Goal: Task Accomplishment & Management: Complete application form

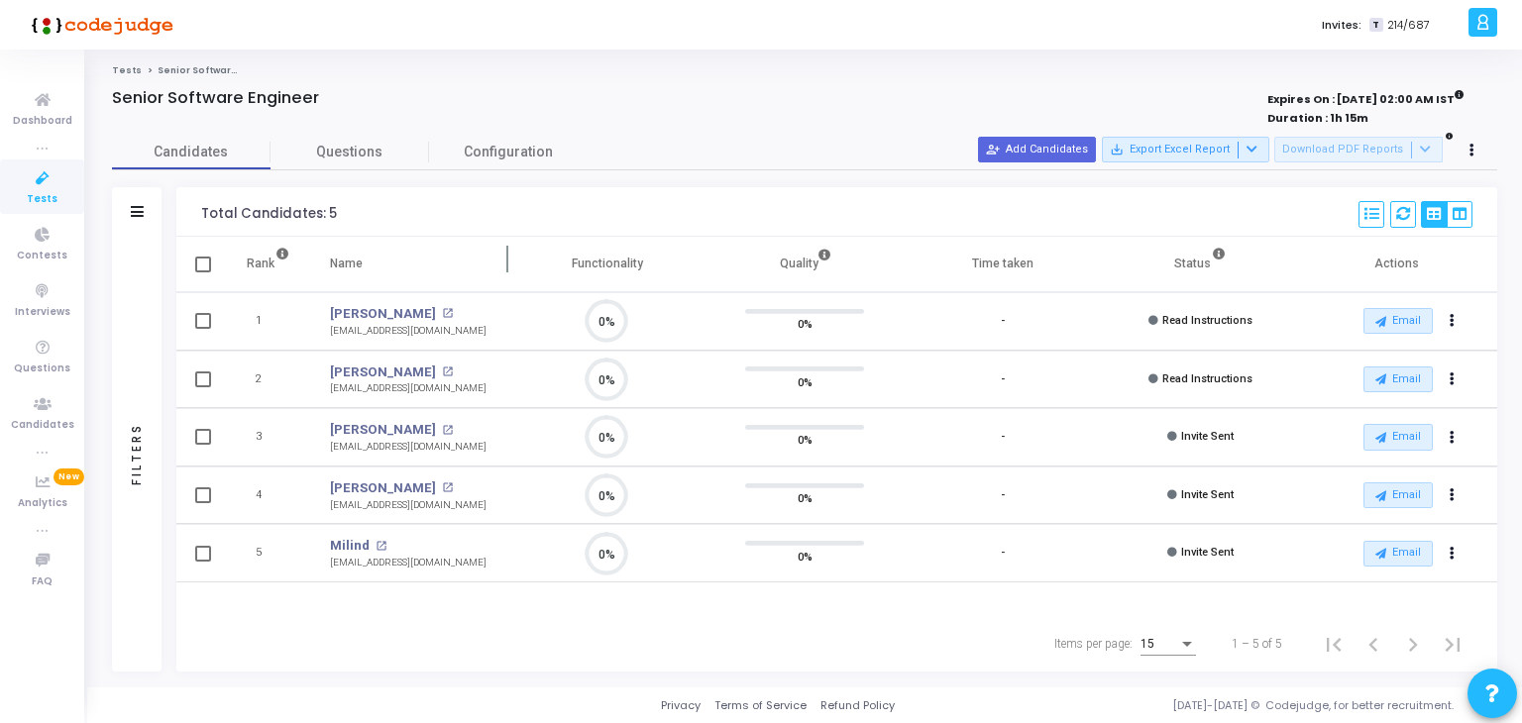
scroll to position [41, 51]
click at [39, 185] on icon at bounding box center [43, 178] width 42 height 25
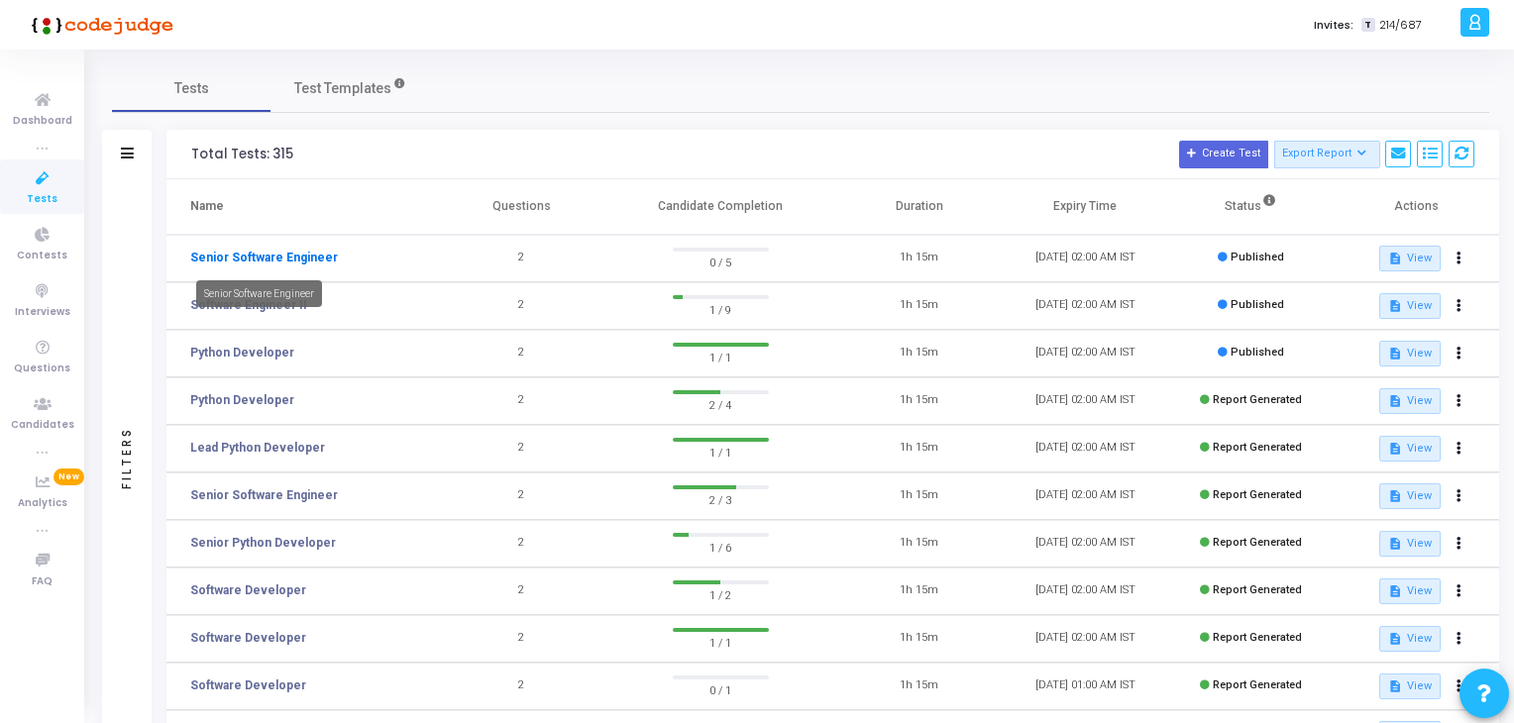
click at [235, 262] on link "Senior Software Engineer" at bounding box center [264, 258] width 148 height 18
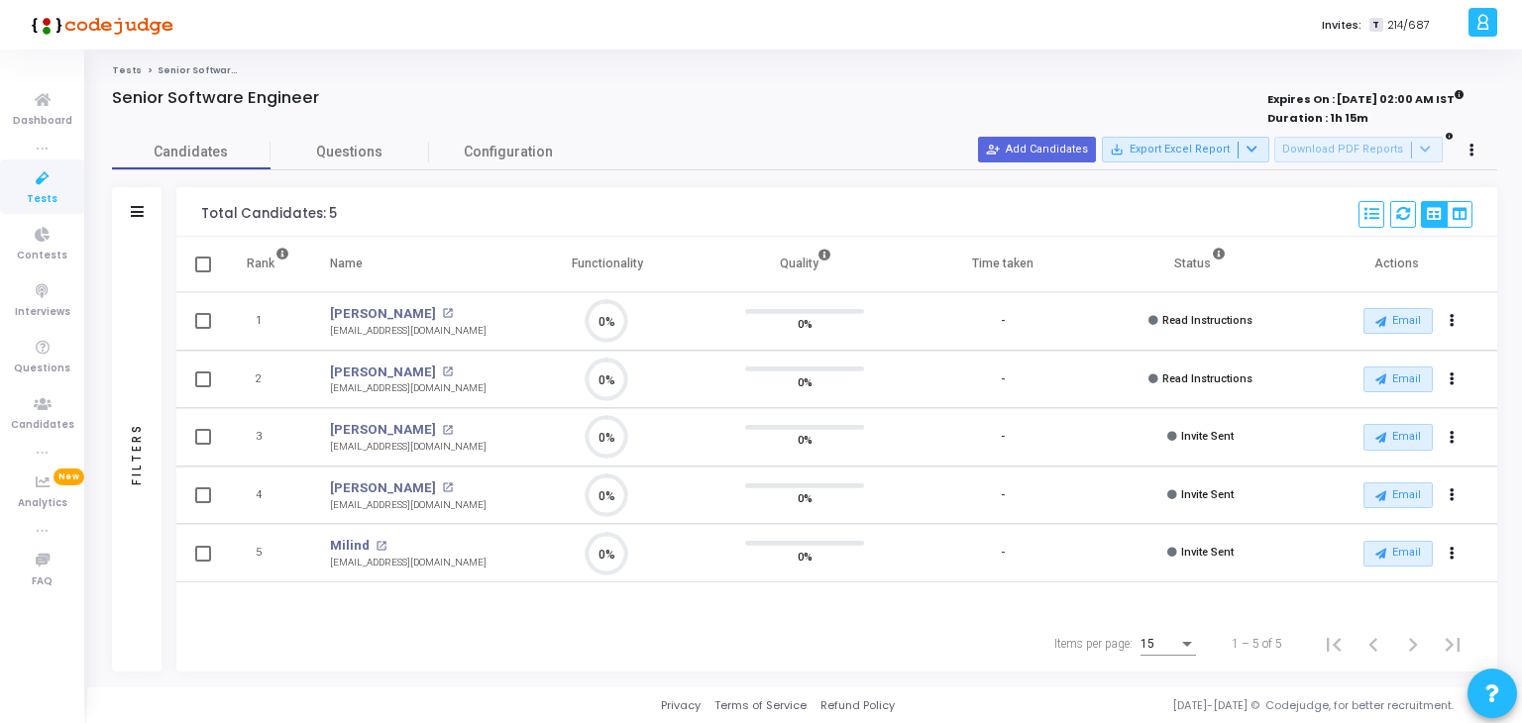
click at [15, 191] on link "Tests" at bounding box center [42, 186] width 84 height 54
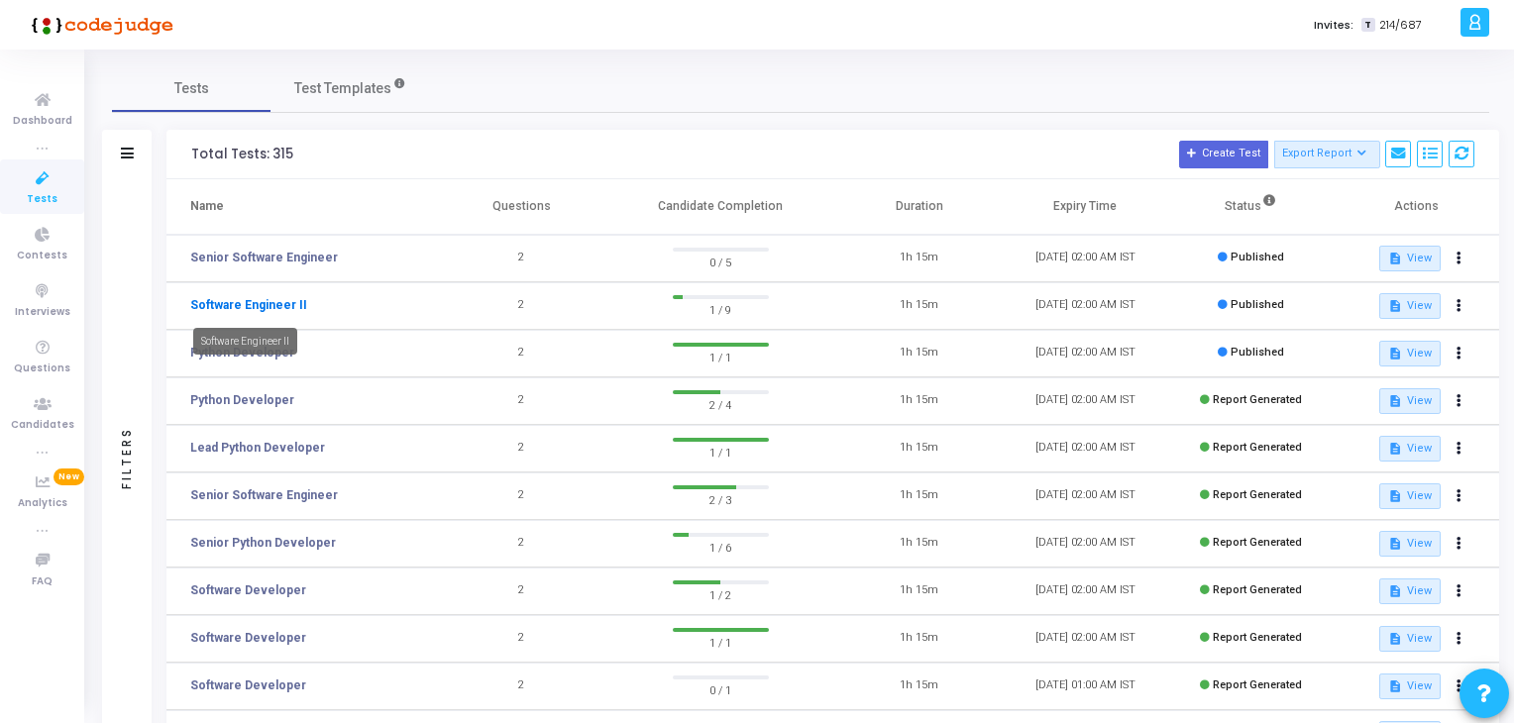
click at [243, 311] on link "Software Engineer II" at bounding box center [248, 305] width 117 height 18
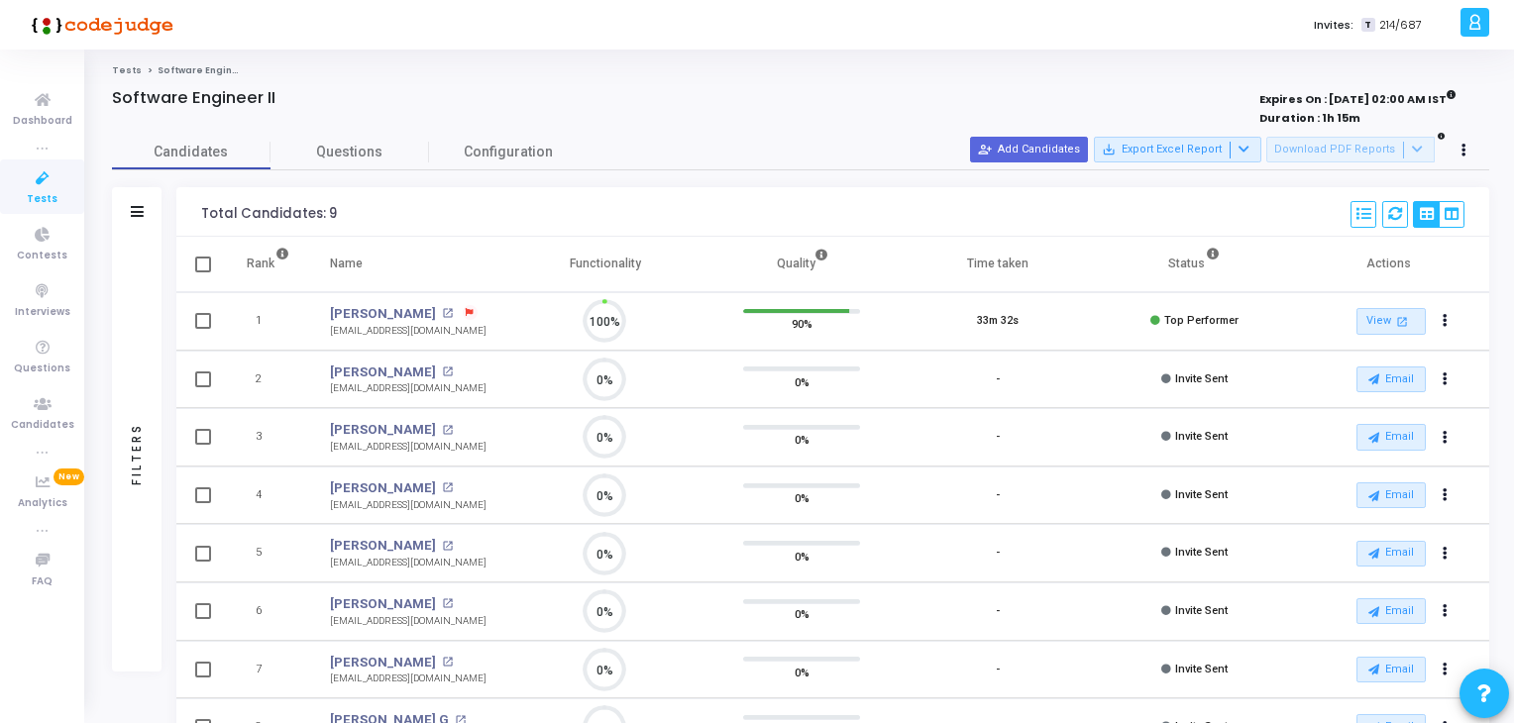
scroll to position [41, 51]
click at [22, 197] on link "Tests" at bounding box center [42, 186] width 84 height 54
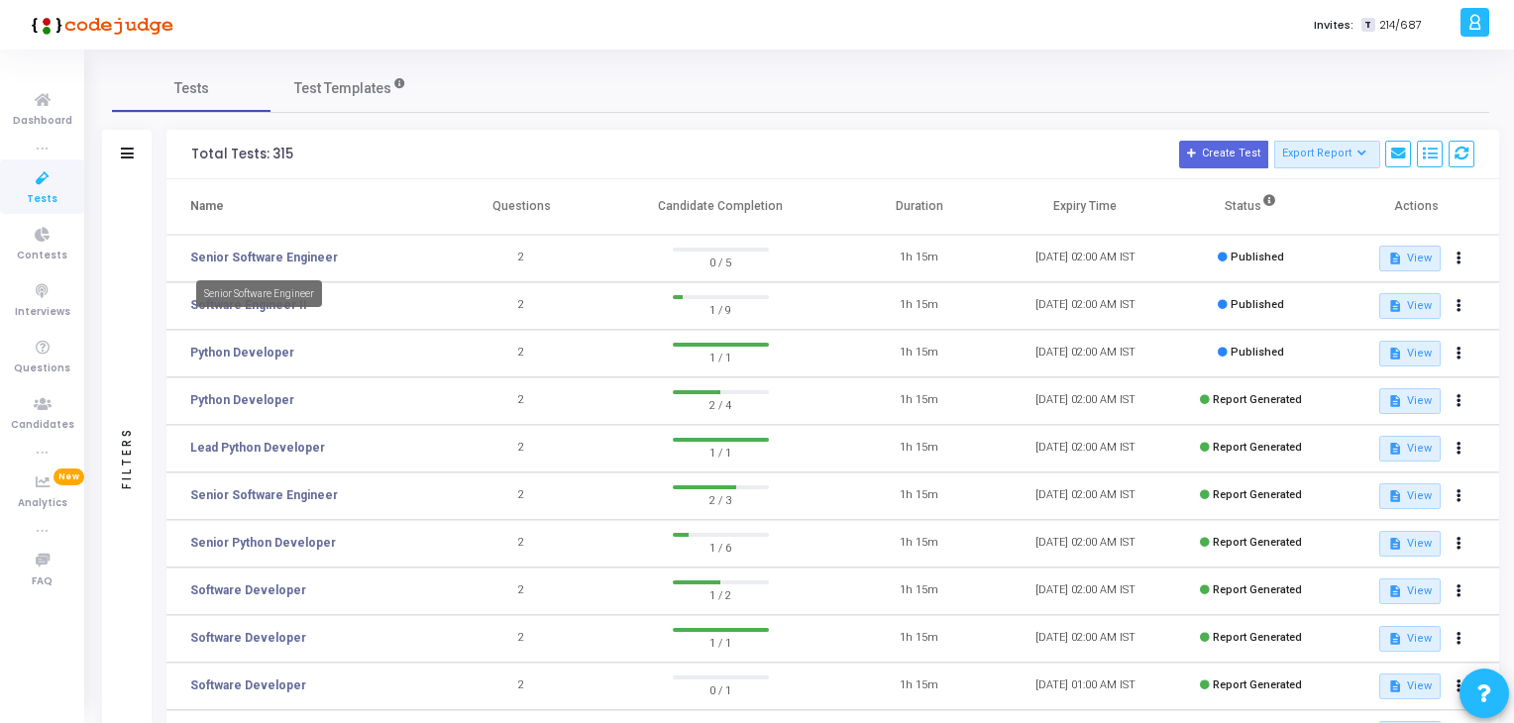
click at [247, 314] on mat-tooltip-component "Senior Software Engineer" at bounding box center [259, 293] width 154 height 54
click at [222, 309] on mat-tooltip-component "Senior Software Engineer" at bounding box center [259, 293] width 154 height 54
click at [289, 304] on link "Software Engineer II" at bounding box center [248, 305] width 117 height 18
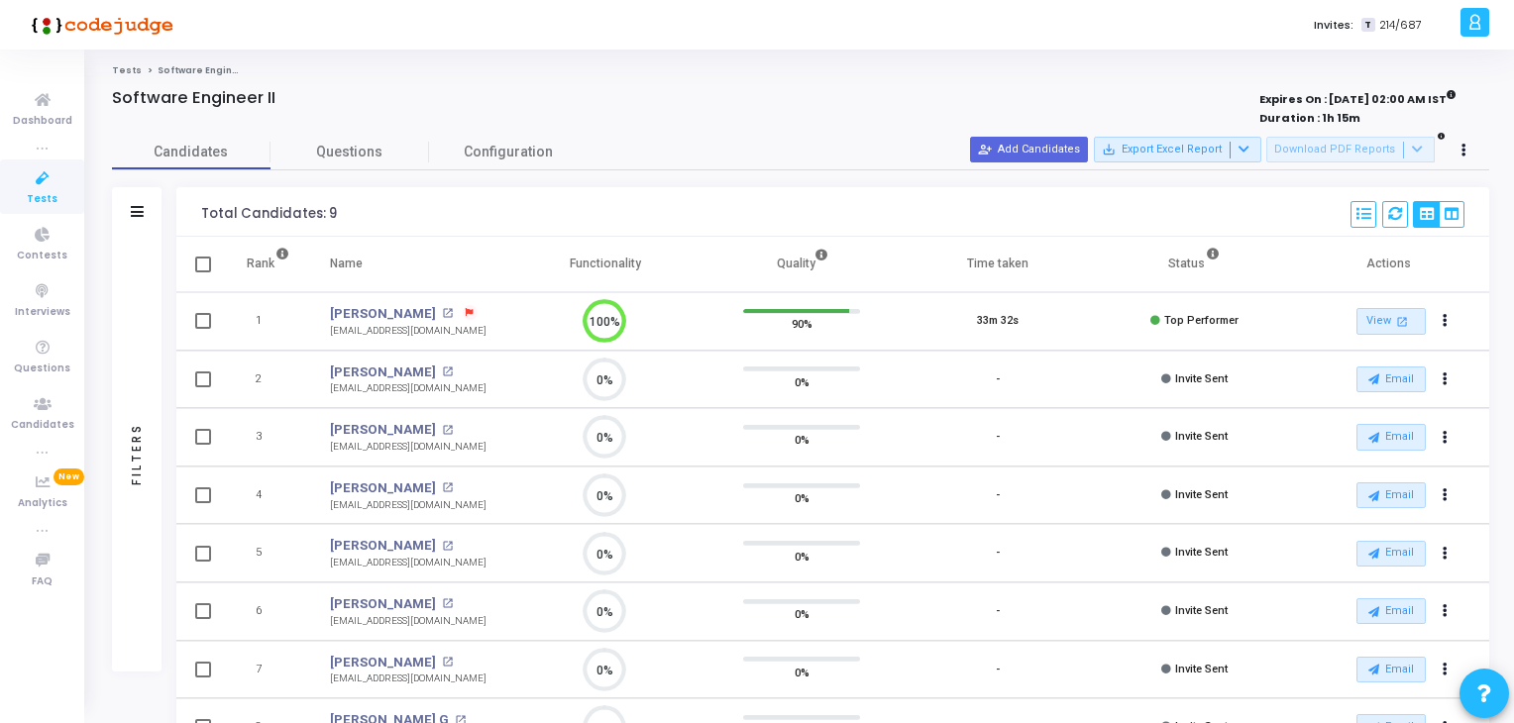
click at [63, 175] on link "Tests" at bounding box center [42, 186] width 84 height 54
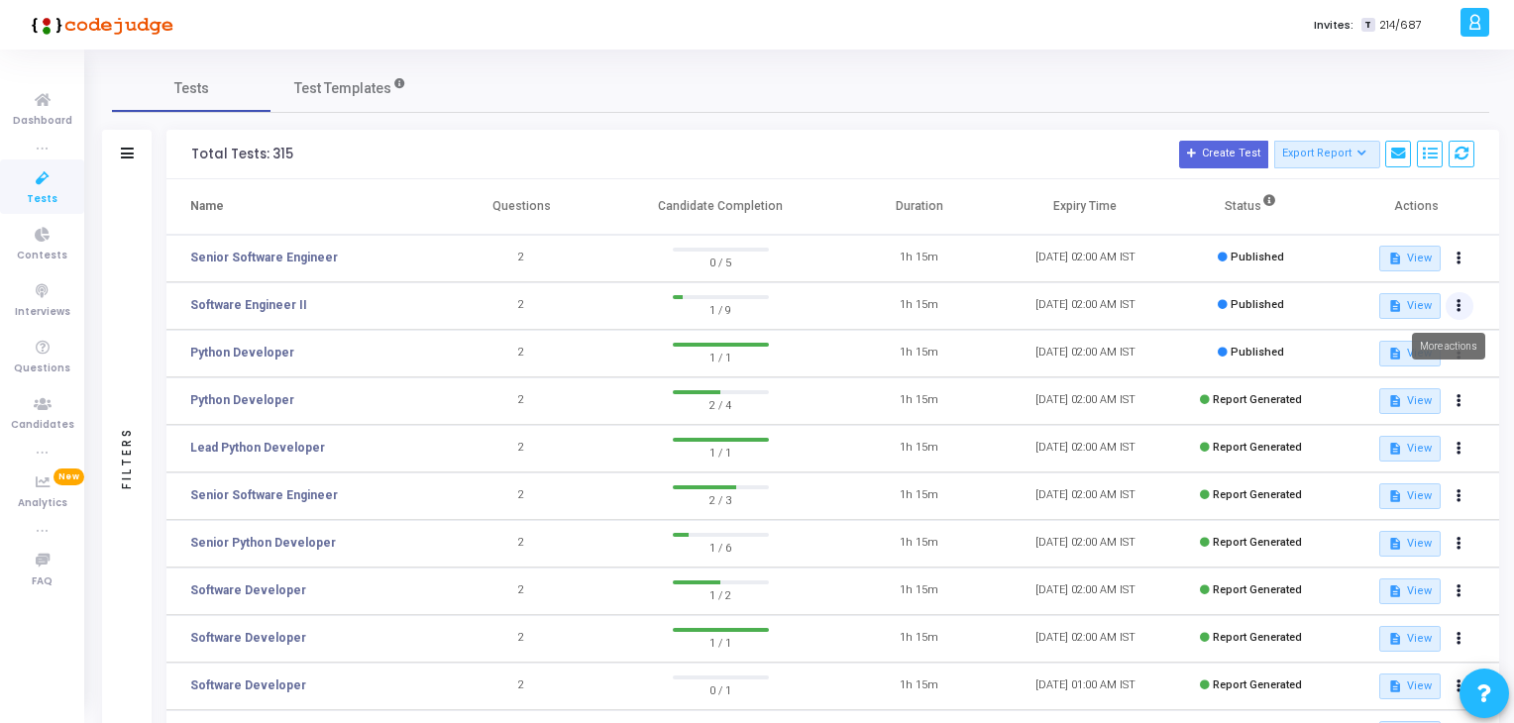
click at [1454, 314] on button at bounding box center [1459, 306] width 28 height 28
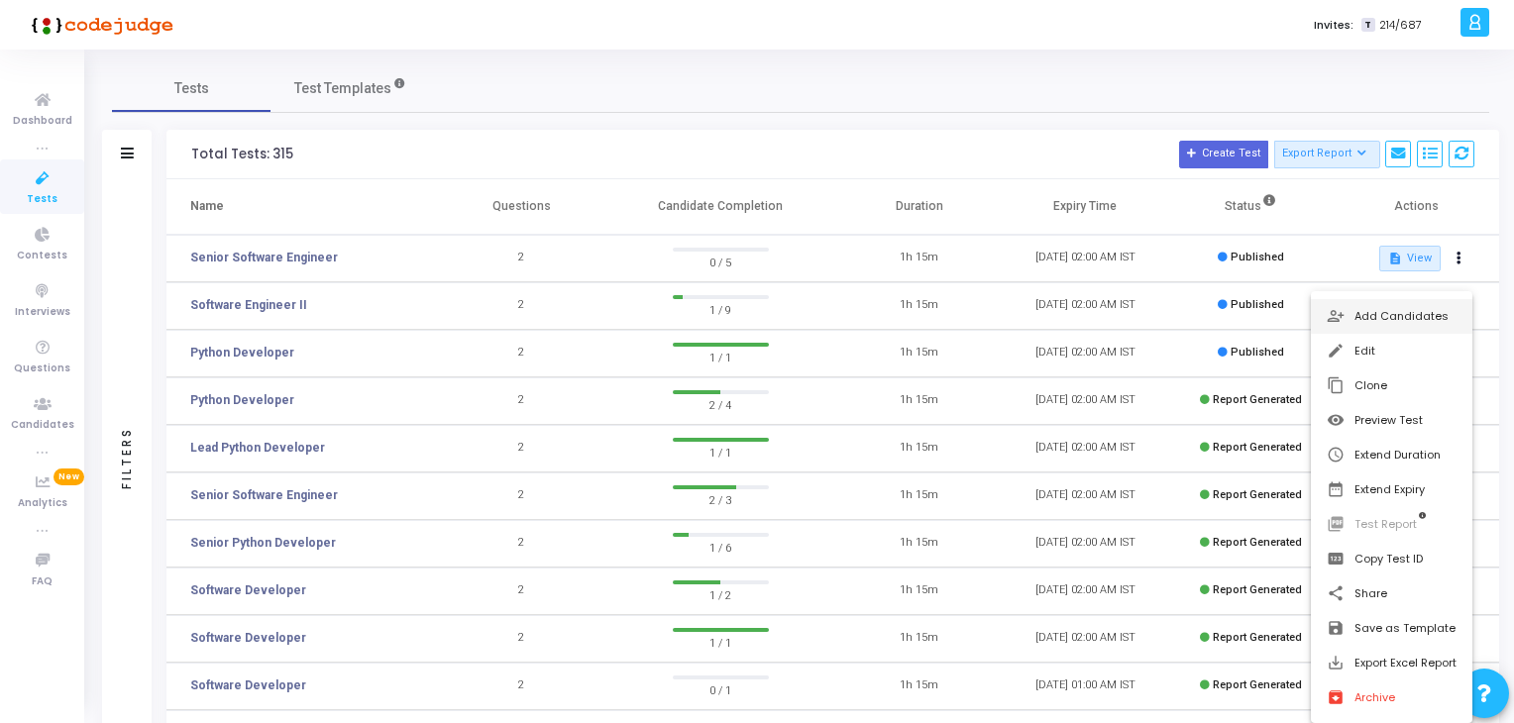
click at [1383, 322] on button "person_add_alt Add Candidates" at bounding box center [1391, 316] width 161 height 35
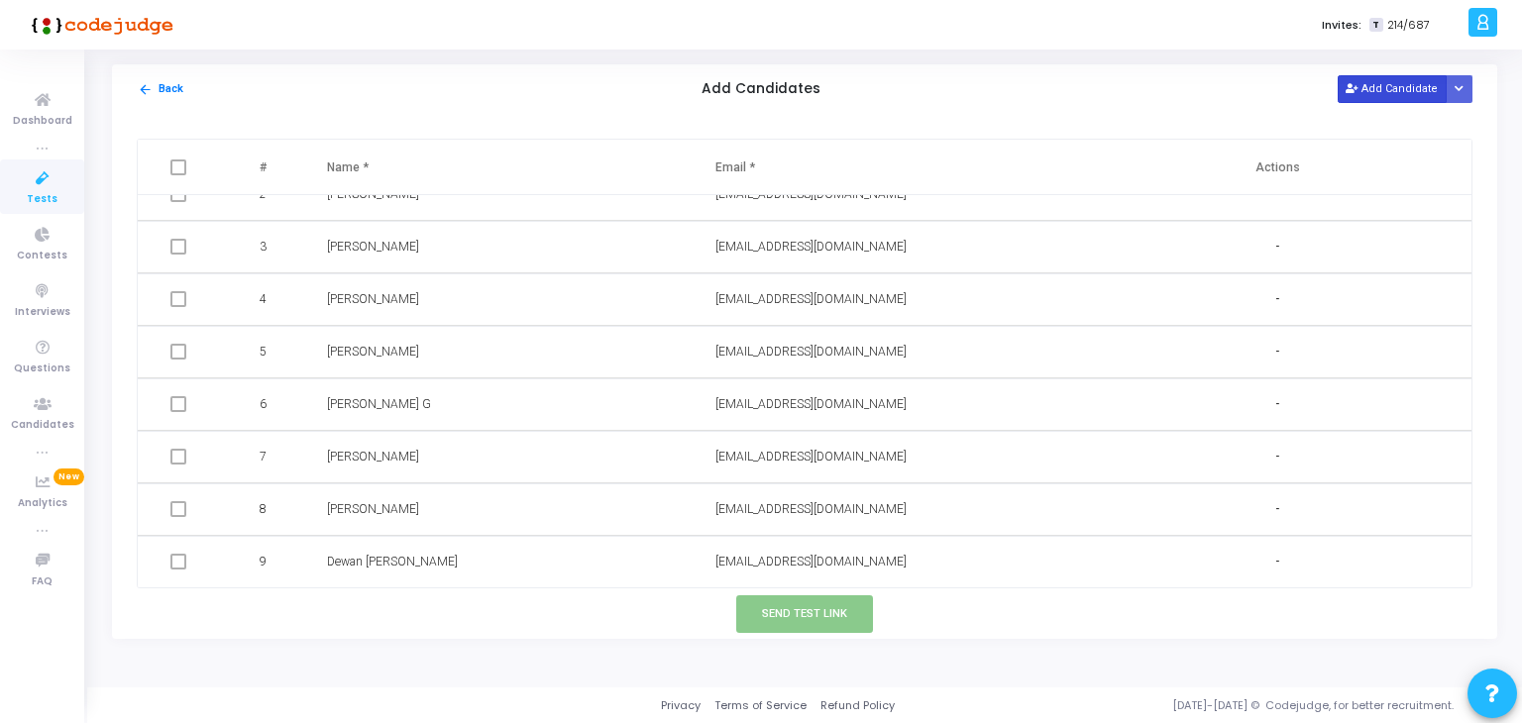
click at [1398, 89] on button "Add Candidate" at bounding box center [1391, 88] width 109 height 27
click at [443, 574] on input "text" at bounding box center [447, 561] width 241 height 33
paste input "[PERSON_NAME]"
type input "[PERSON_NAME]"
click at [804, 557] on input "text" at bounding box center [835, 561] width 241 height 33
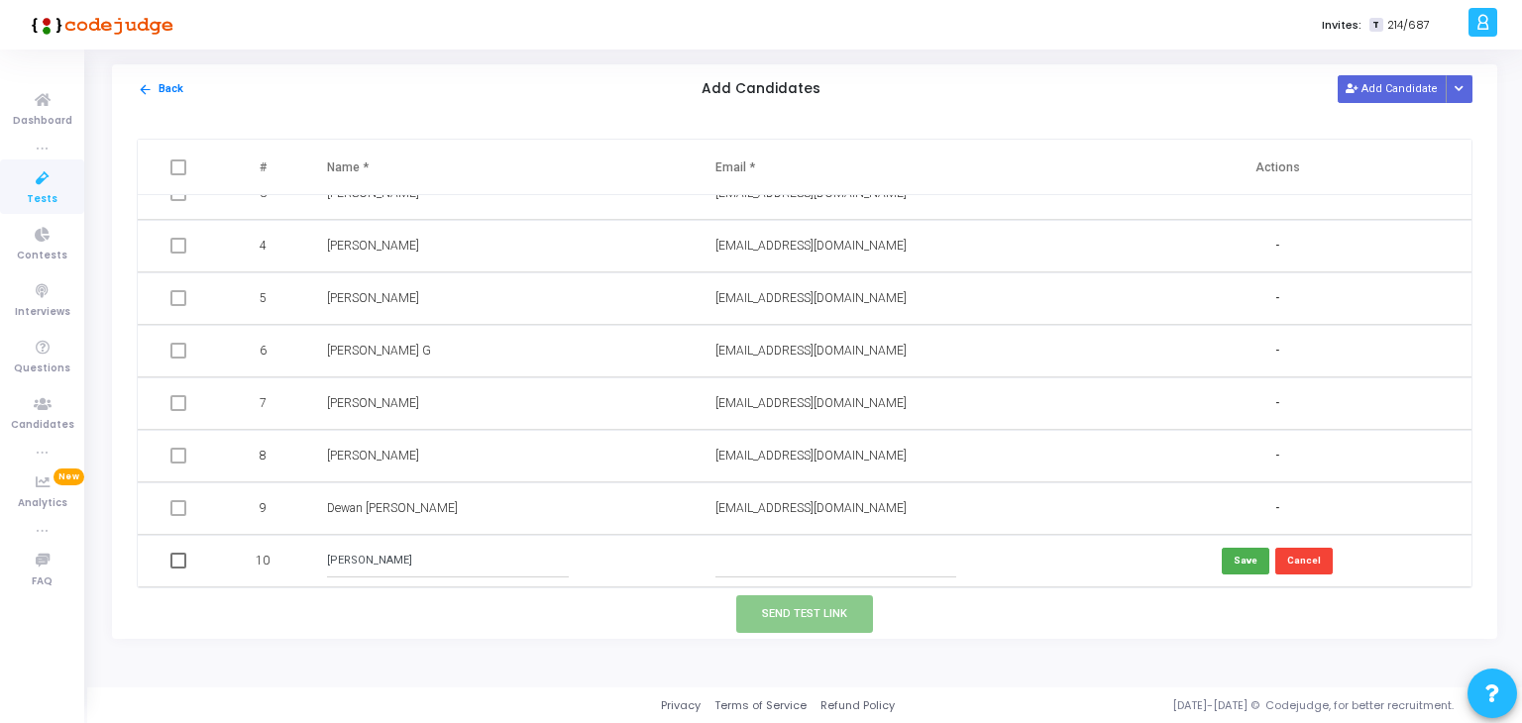
paste input "[EMAIL_ADDRESS][DOMAIN_NAME]"
type input "[EMAIL_ADDRESS][DOMAIN_NAME]"
click at [1228, 554] on button "Save" at bounding box center [1245, 561] width 48 height 27
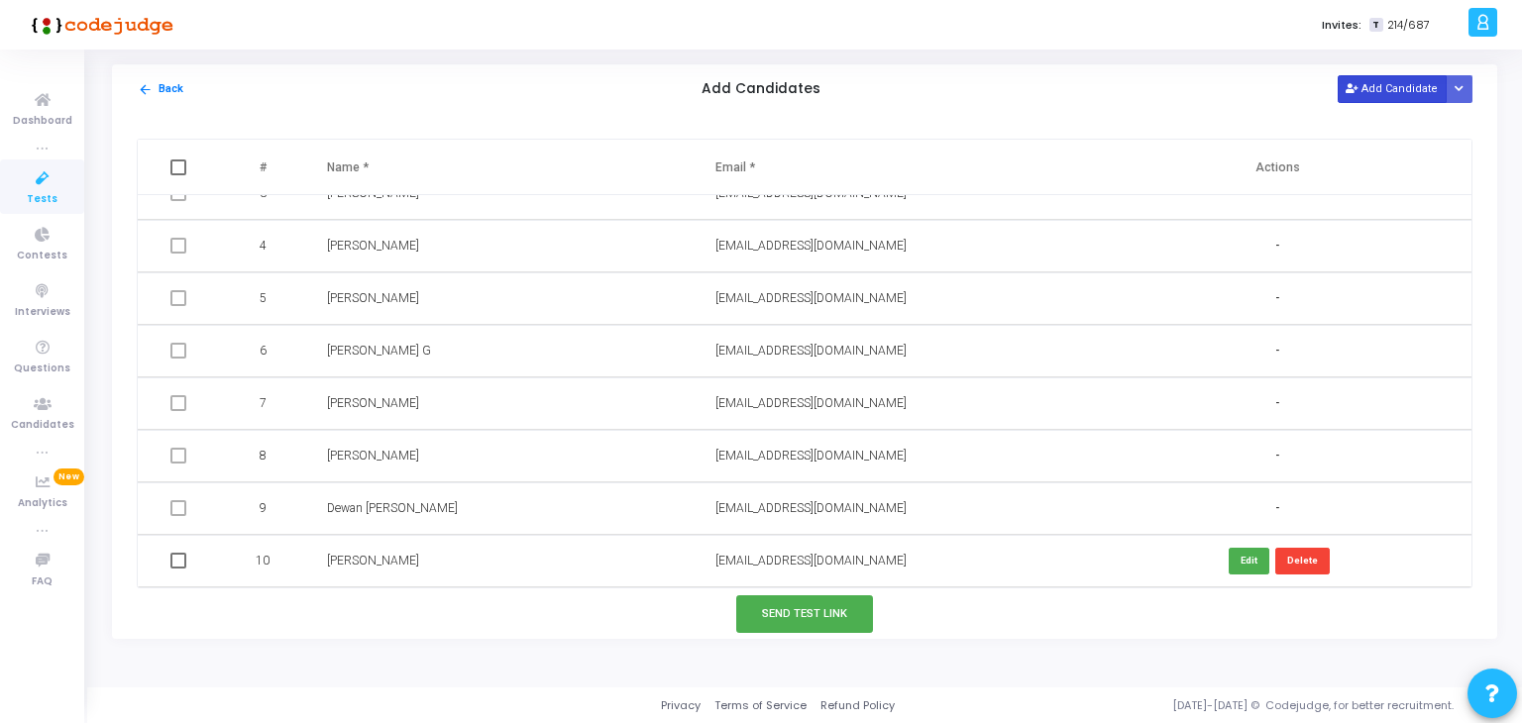
click at [1416, 88] on button "Add Candidate" at bounding box center [1391, 88] width 109 height 27
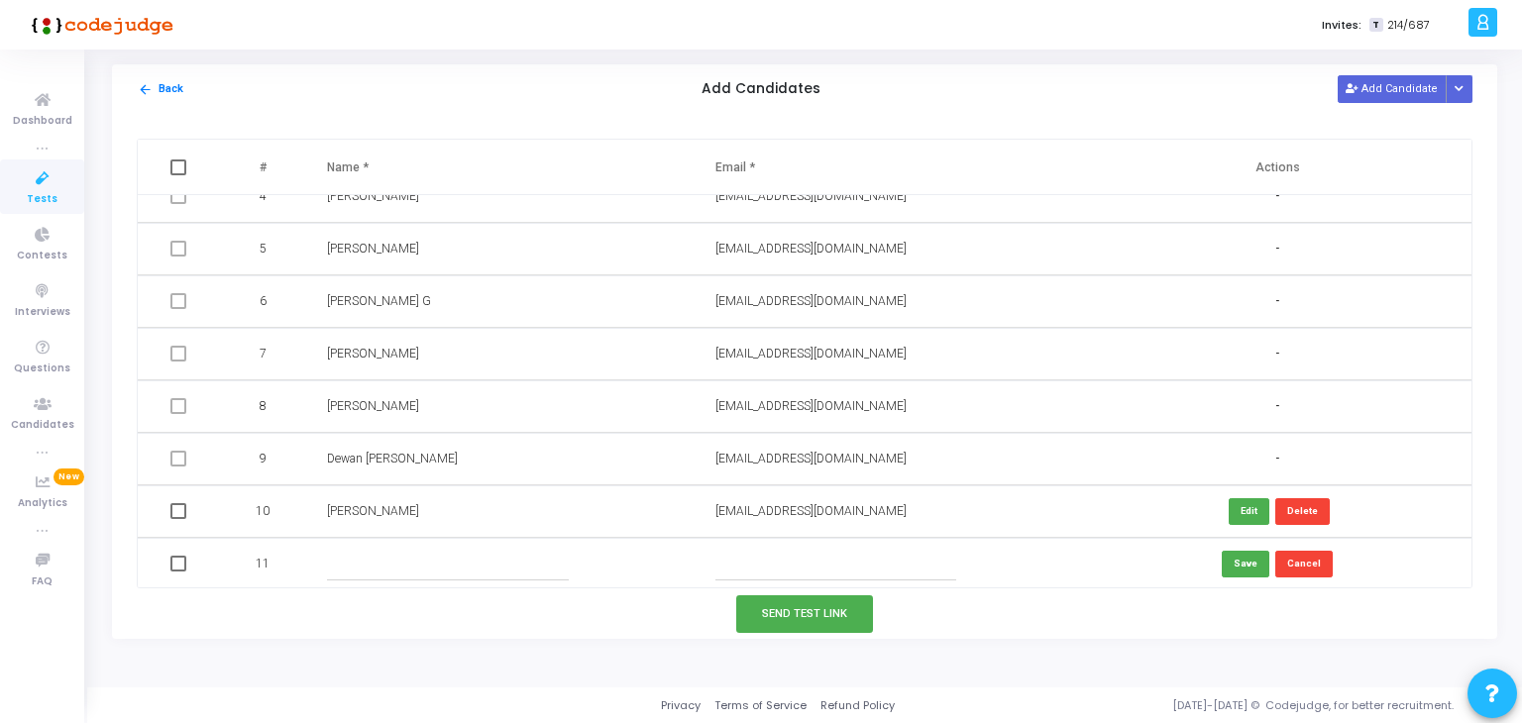
scroll to position [185, 0]
click at [412, 583] on td at bounding box center [501, 561] width 388 height 53
click at [409, 562] on input "text" at bounding box center [447, 561] width 241 height 33
paste input "[PERSON_NAME]"
type input "[PERSON_NAME]"
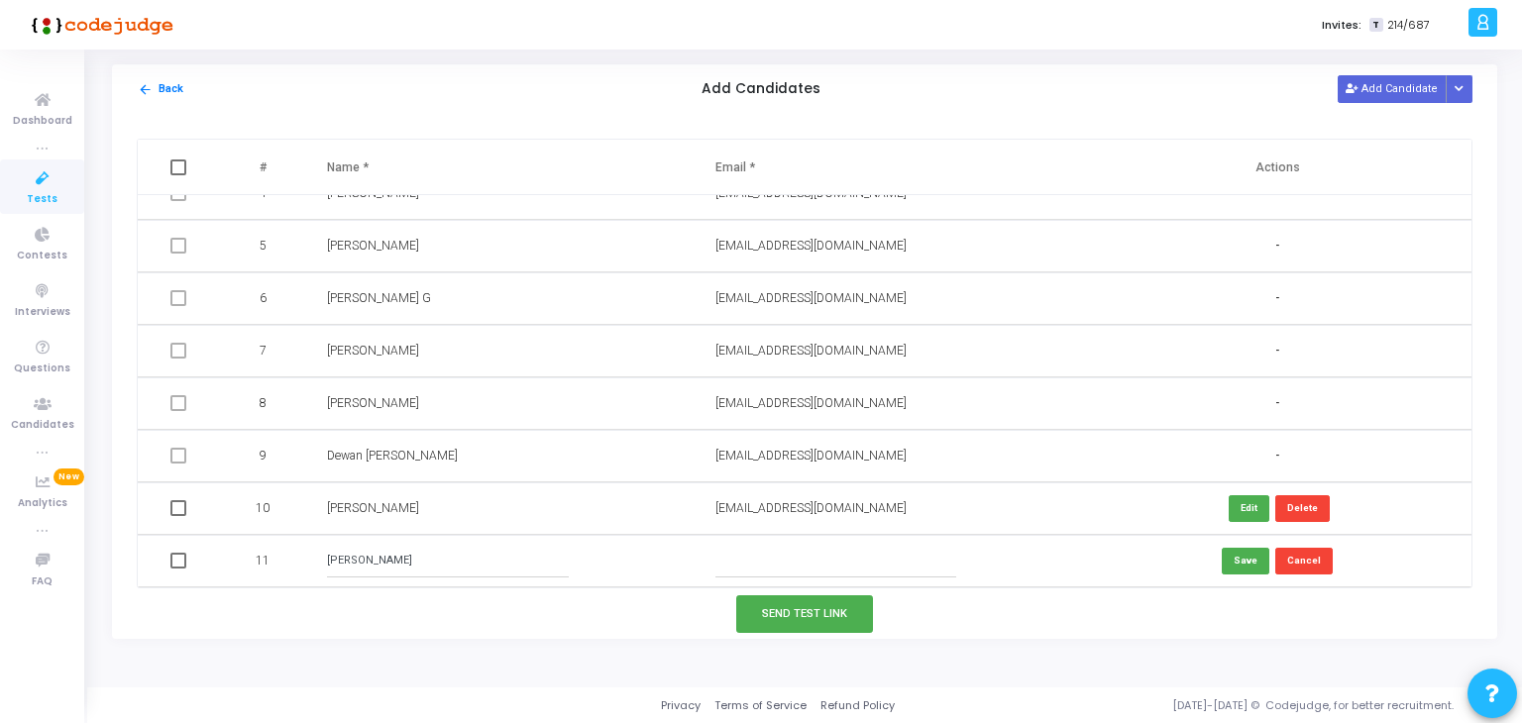
click at [781, 569] on input "text" at bounding box center [835, 561] width 241 height 33
paste input "[EMAIL_ADDRESS][DOMAIN_NAME]"
type input "[EMAIL_ADDRESS][DOMAIN_NAME]"
click at [1240, 557] on button "Save" at bounding box center [1245, 561] width 48 height 27
click at [1398, 78] on button "Add Candidate" at bounding box center [1391, 88] width 109 height 27
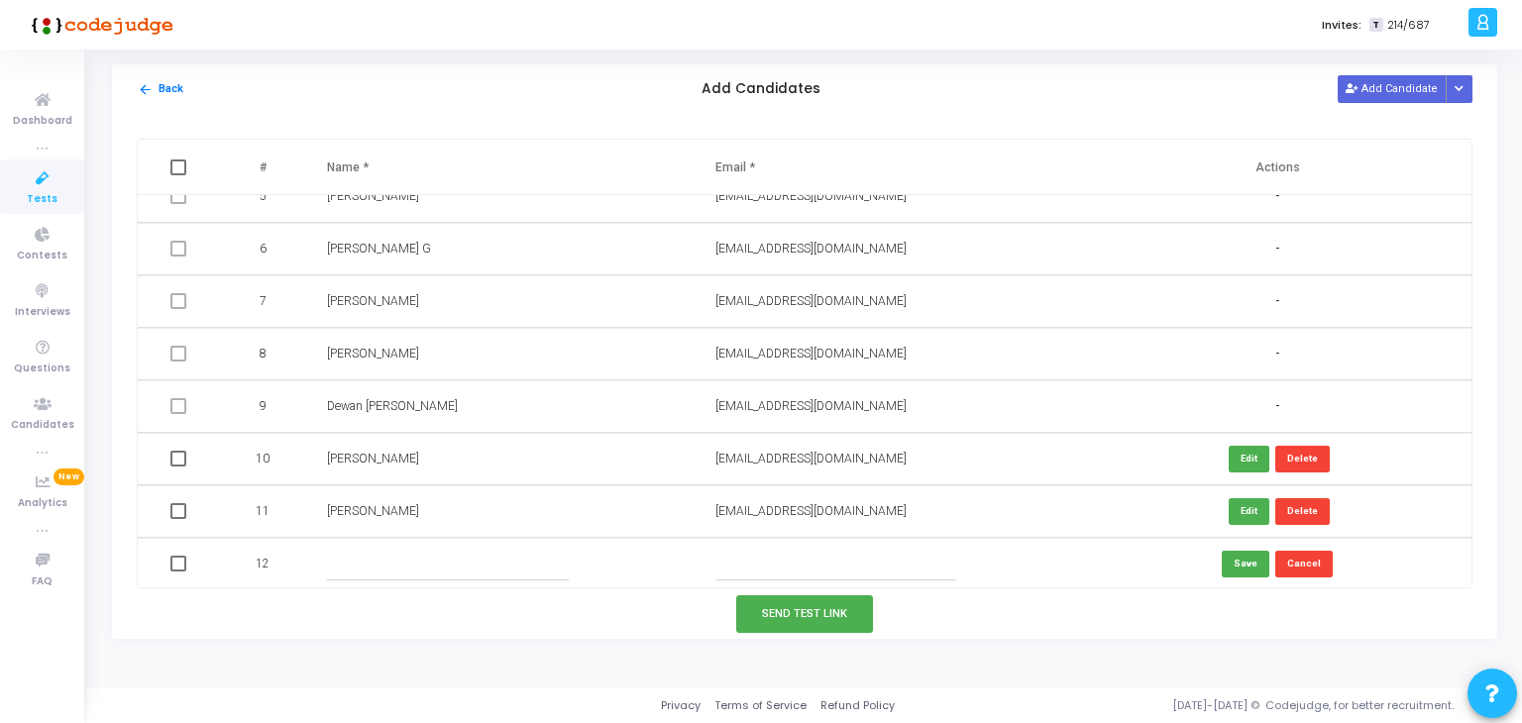
scroll to position [238, 0]
click at [369, 575] on input "text" at bounding box center [447, 561] width 241 height 33
paste input "[PERSON_NAME]"
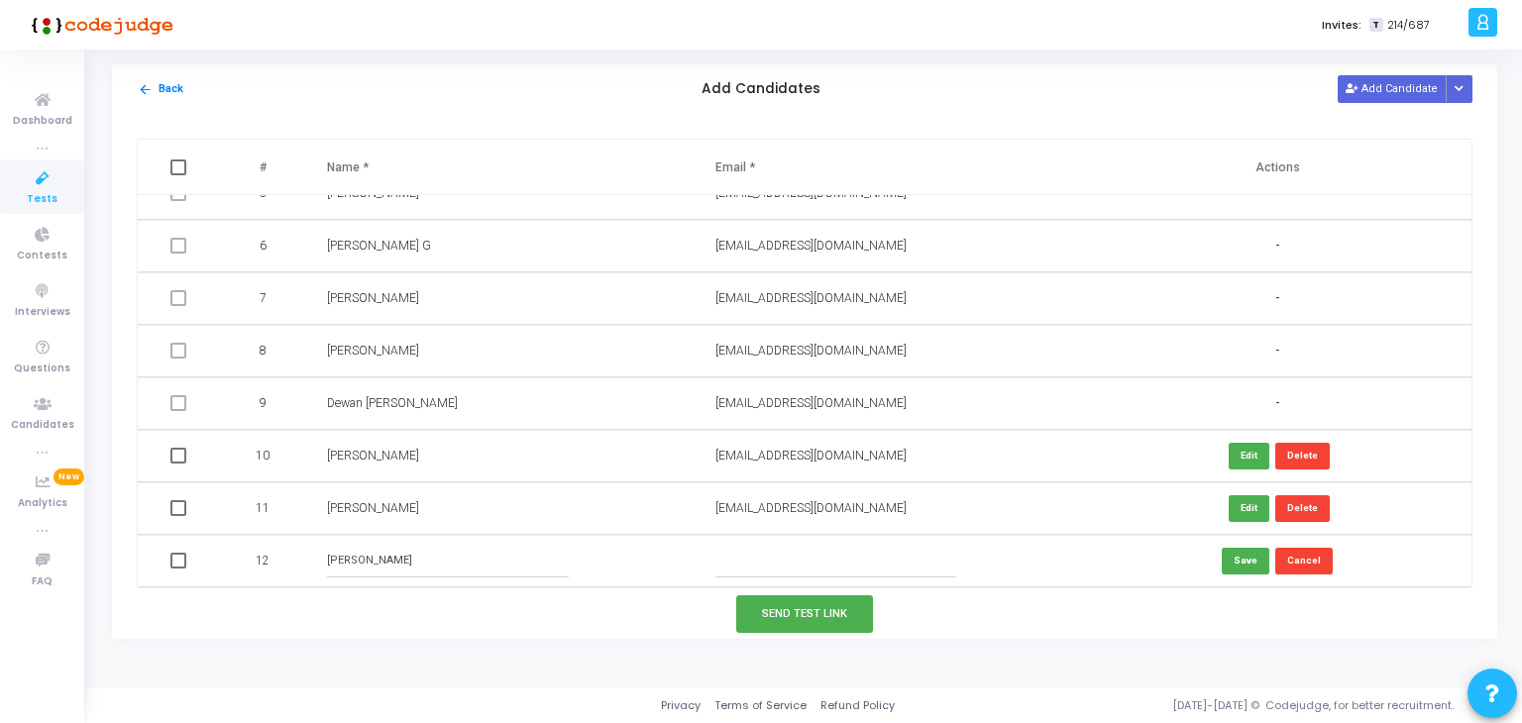
type input "[PERSON_NAME]"
click at [863, 554] on input "text" at bounding box center [835, 561] width 241 height 33
paste input "[EMAIL_ADDRESS][DOMAIN_NAME]"
type input "[EMAIL_ADDRESS][DOMAIN_NAME]"
click at [1232, 560] on button "Save" at bounding box center [1245, 561] width 48 height 27
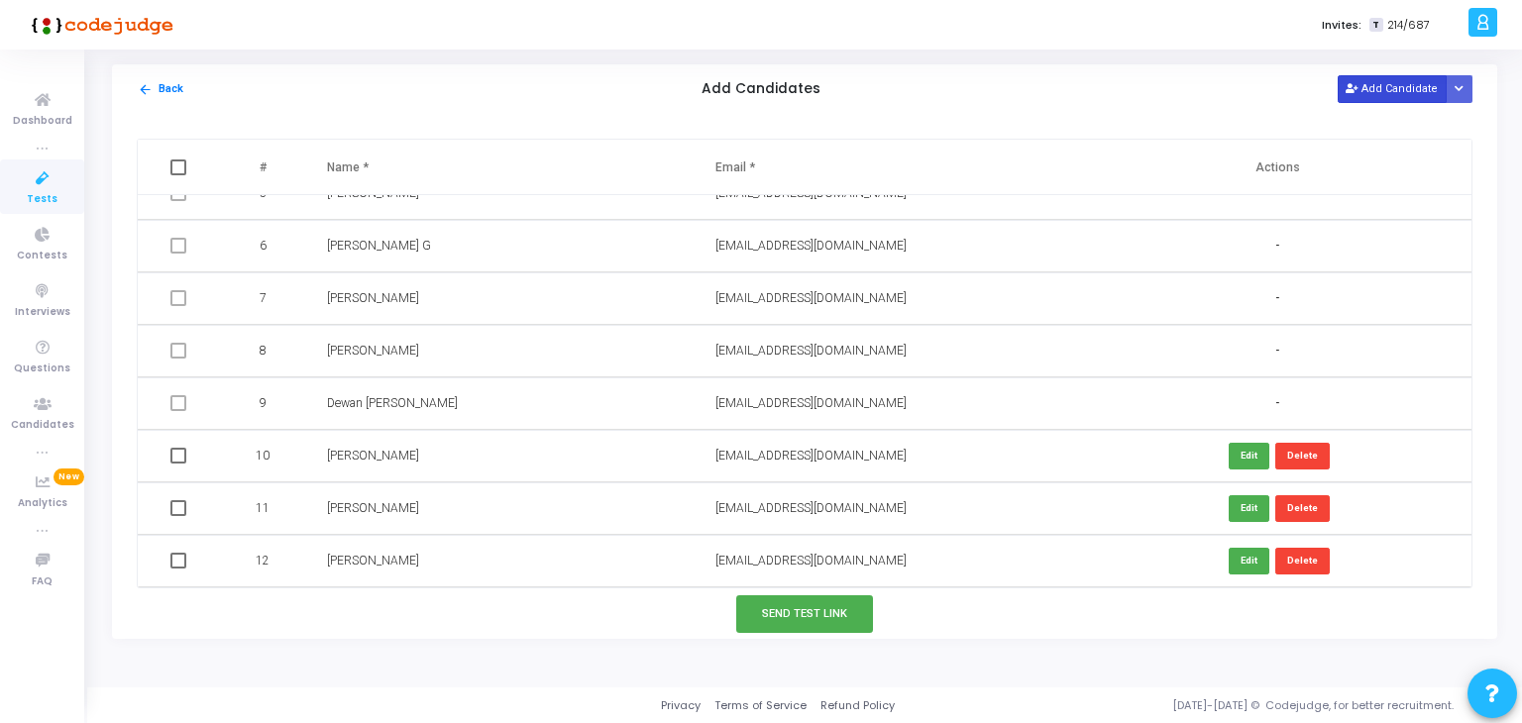
click at [1382, 92] on button "Add Candidate" at bounding box center [1391, 88] width 109 height 27
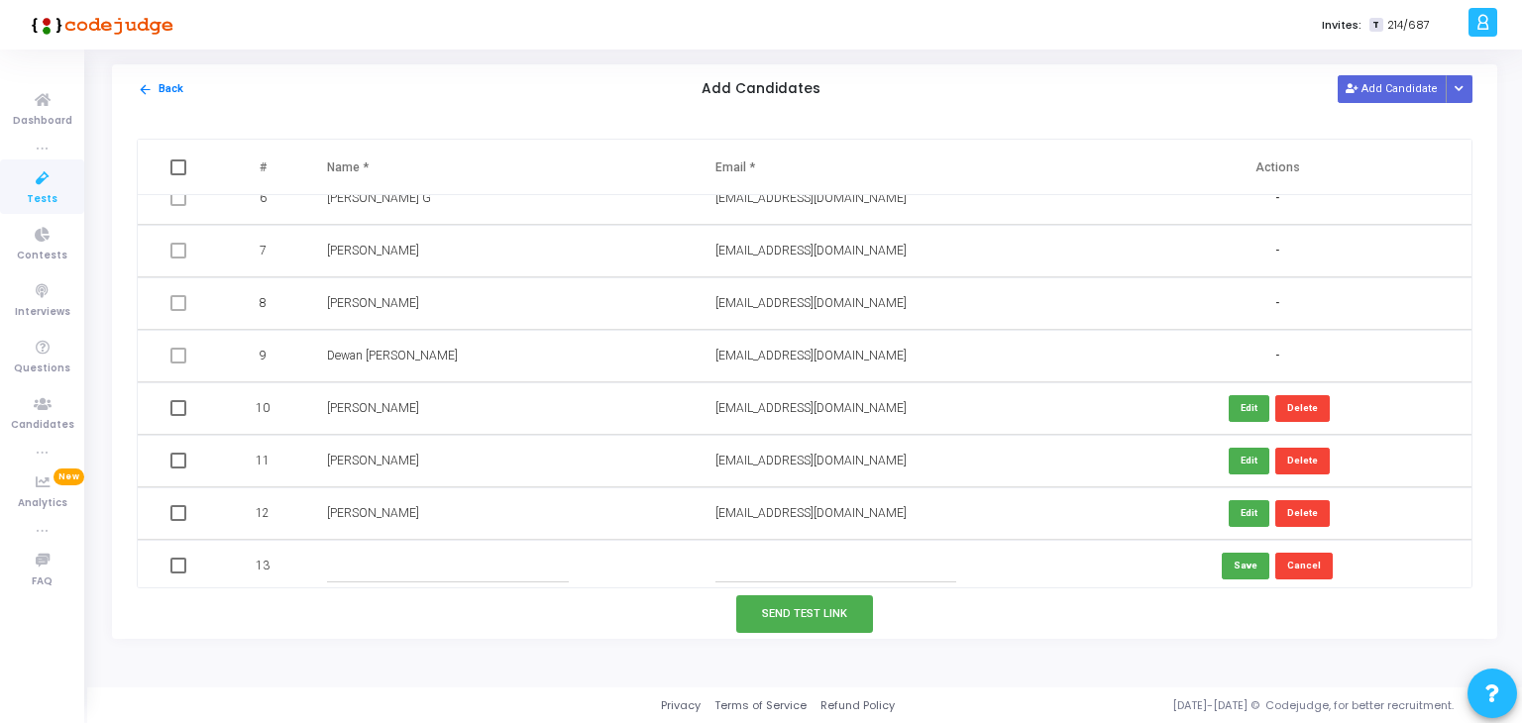
scroll to position [289, 0]
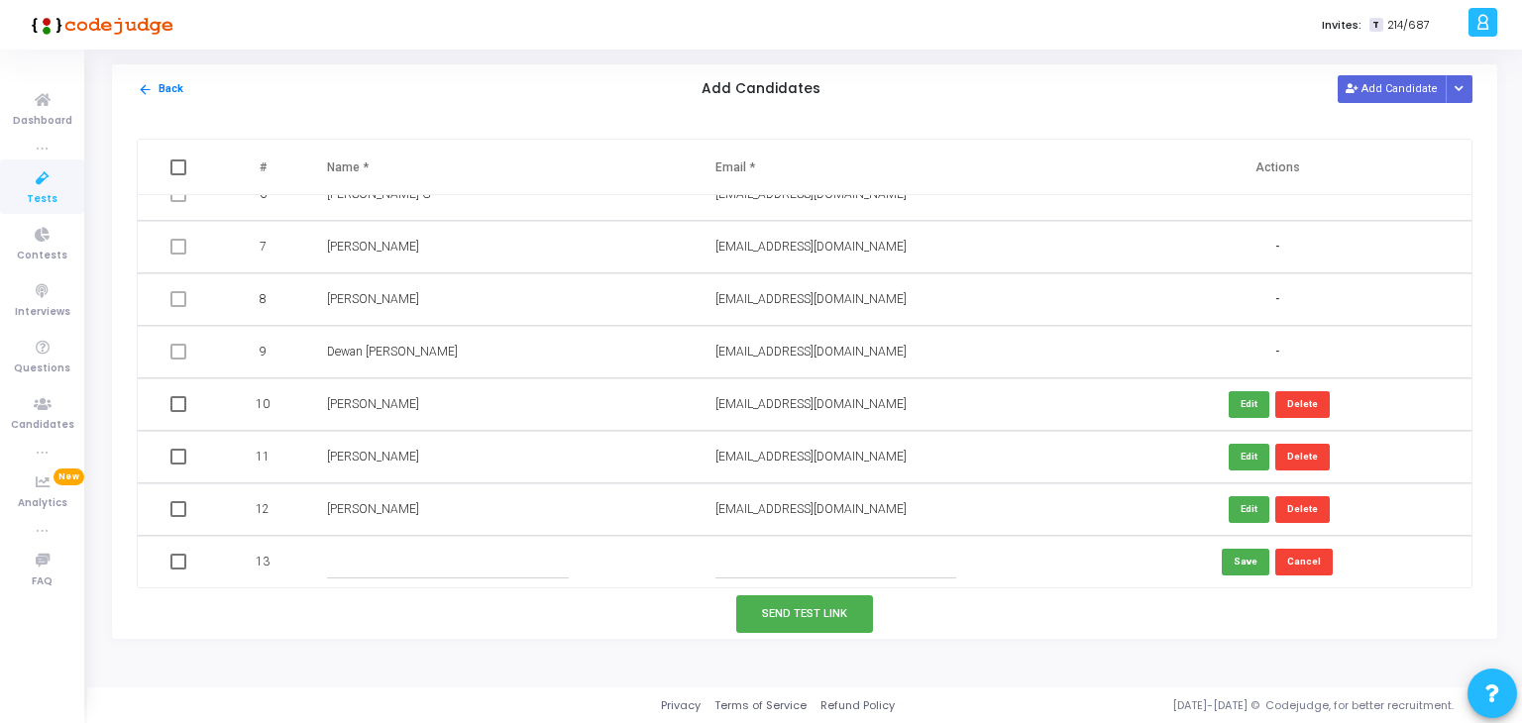
click at [455, 576] on input "text" at bounding box center [447, 562] width 241 height 33
paste input "[PERSON_NAME]"
type input "[PERSON_NAME]"
click at [778, 543] on td at bounding box center [889, 562] width 388 height 53
paste input "[DOMAIN_NAME][EMAIL_ADDRESS][DOMAIN_NAME]"
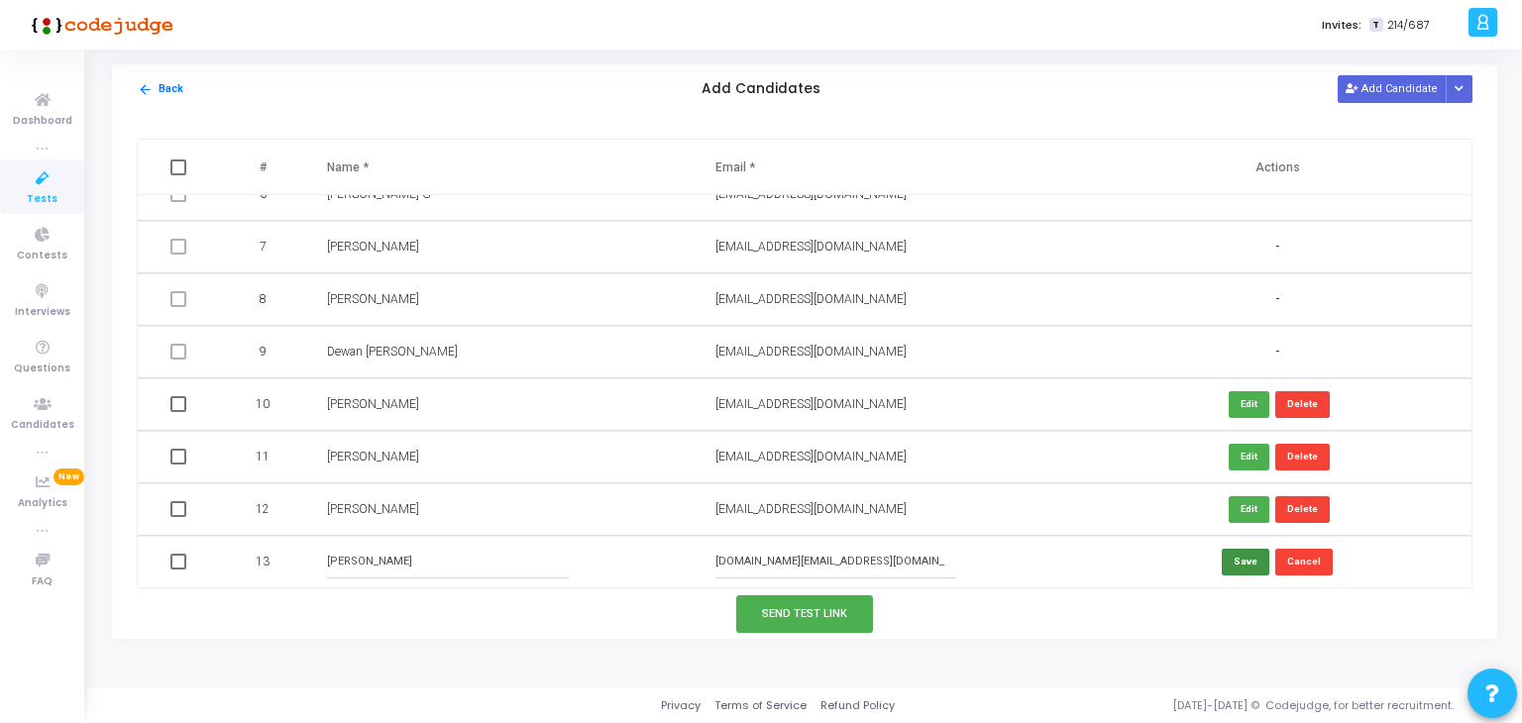
type input "[DOMAIN_NAME][EMAIL_ADDRESS][DOMAIN_NAME]"
click at [1228, 557] on button "Save" at bounding box center [1245, 562] width 48 height 27
click at [1383, 90] on button "Add Candidate" at bounding box center [1391, 88] width 109 height 27
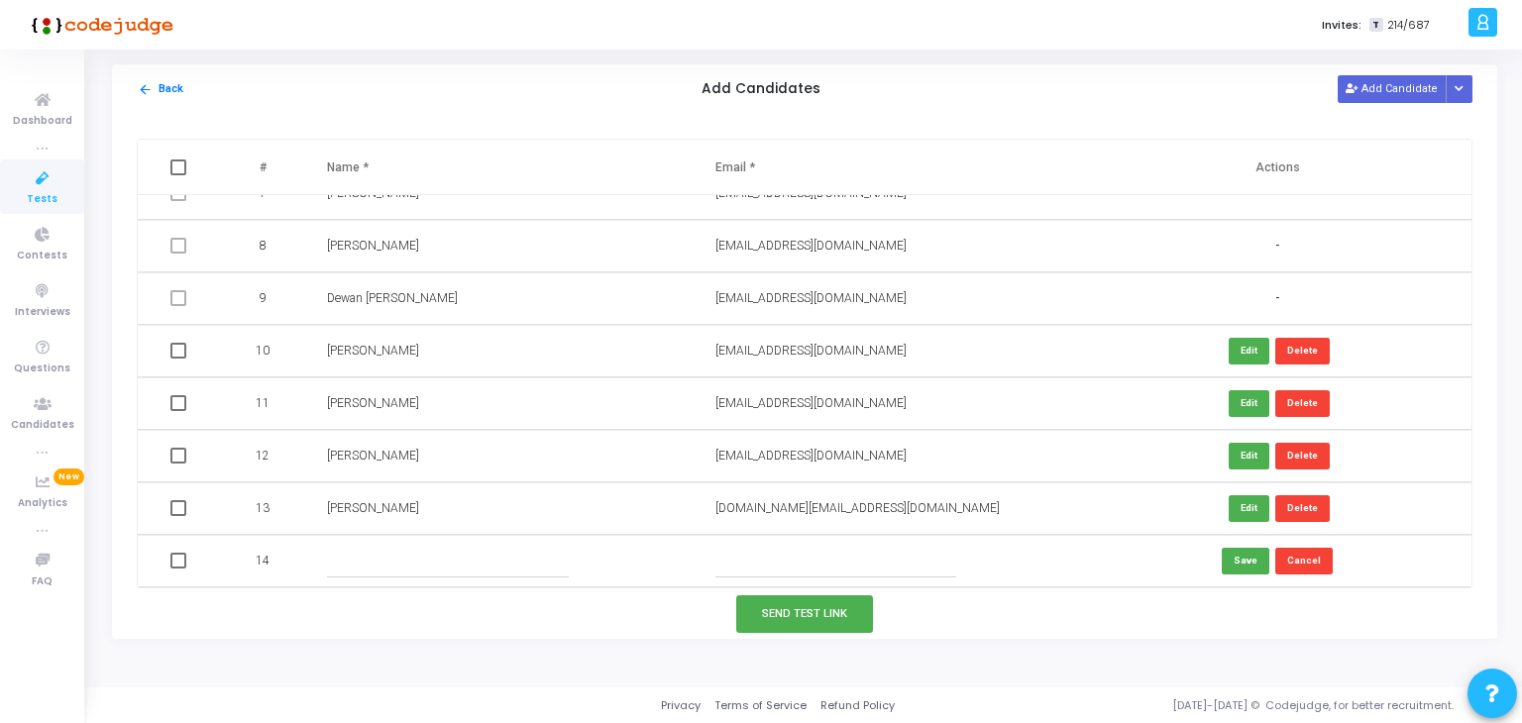
click at [456, 563] on input "text" at bounding box center [447, 561] width 241 height 33
paste input "[PERSON_NAME]"
type input "[PERSON_NAME]"
click at [852, 548] on input "text" at bounding box center [835, 561] width 241 height 33
paste input "[EMAIL_ADDRESS][DOMAIN_NAME]"
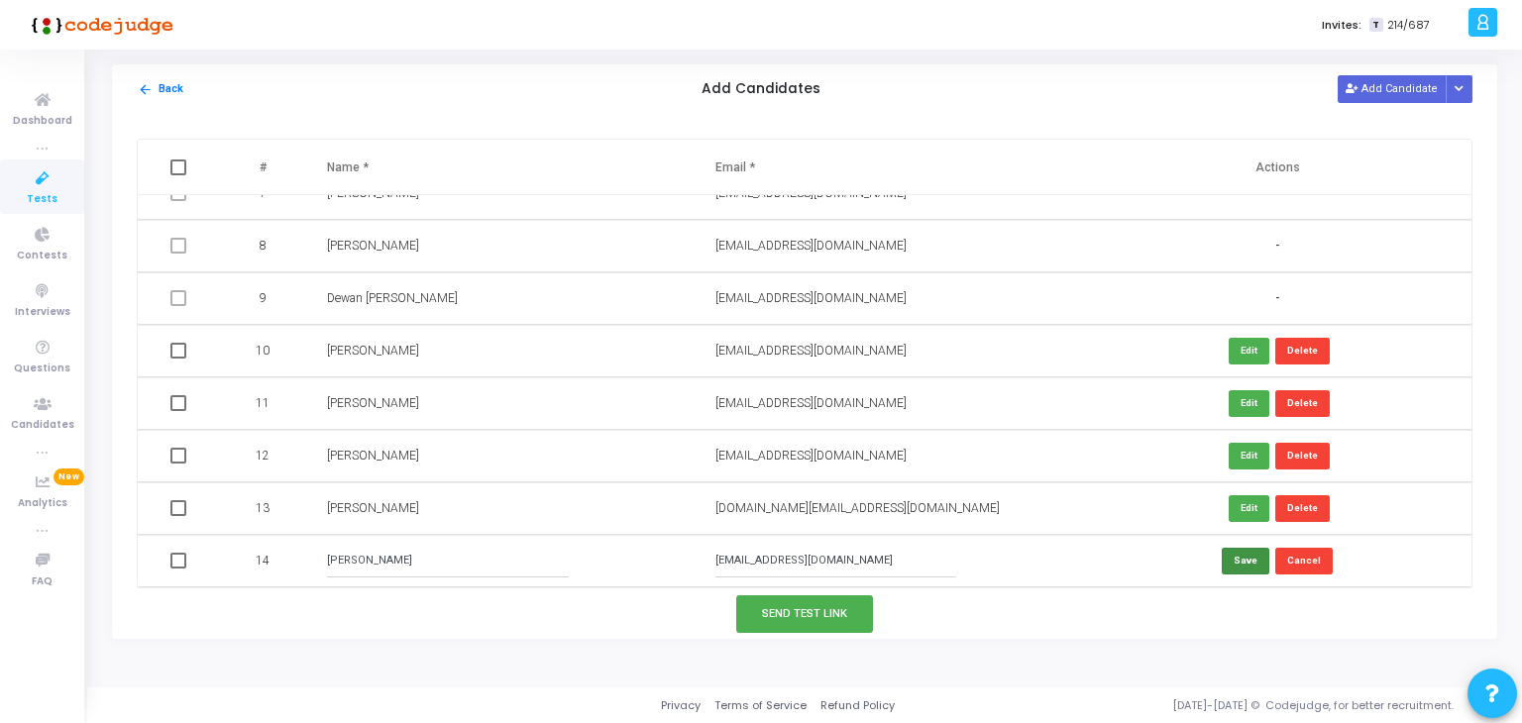
type input "[EMAIL_ADDRESS][DOMAIN_NAME]"
click at [1234, 558] on button "Save" at bounding box center [1245, 561] width 48 height 27
click at [1389, 78] on button "Add Candidate" at bounding box center [1391, 88] width 109 height 27
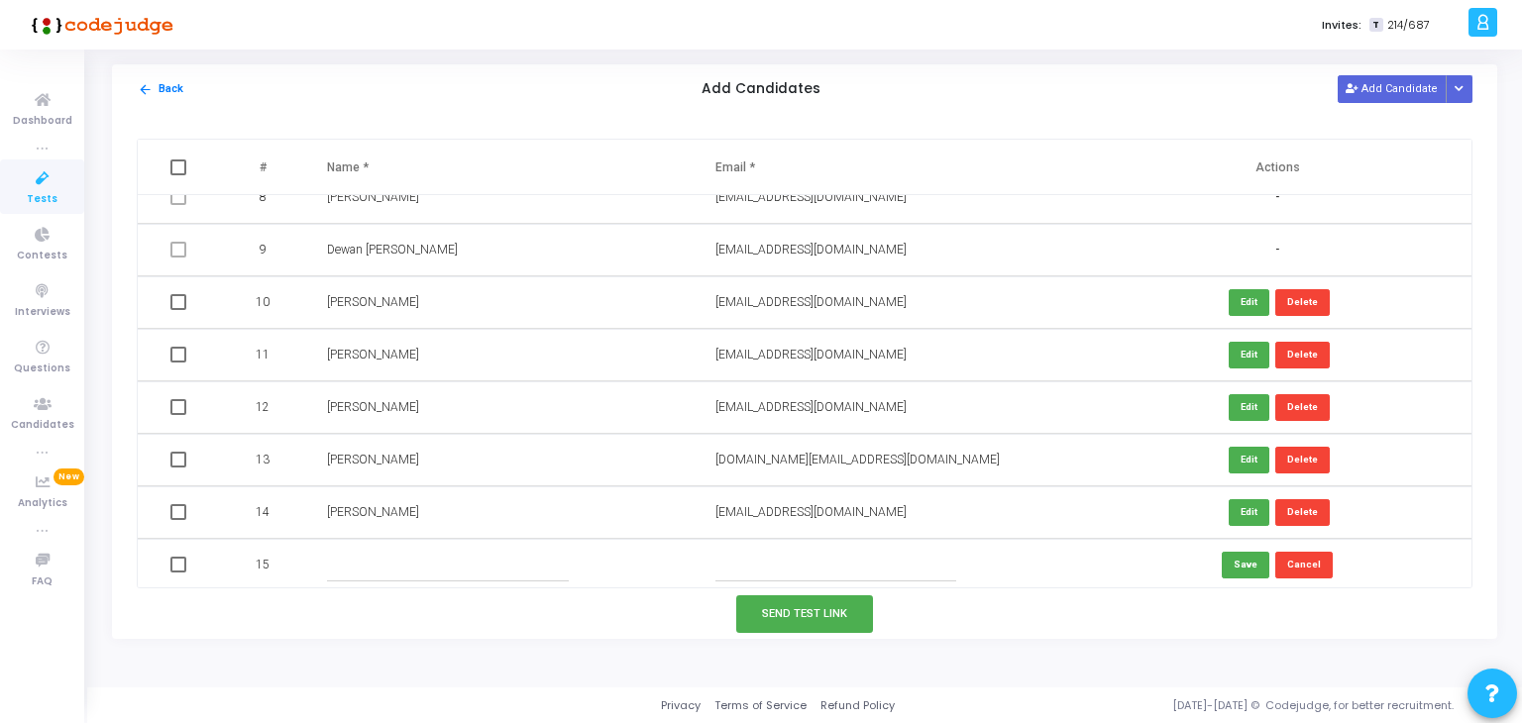
scroll to position [395, 0]
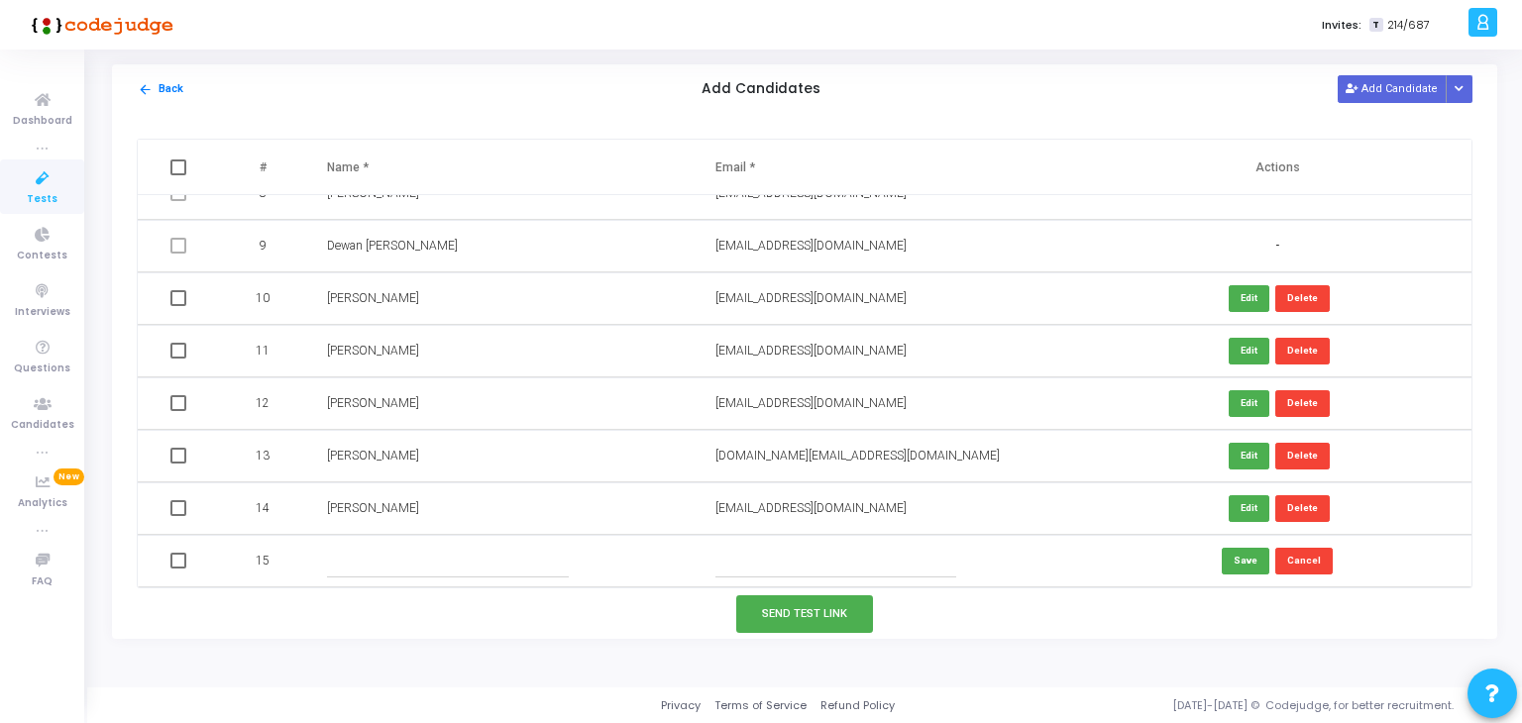
click at [466, 556] on input "text" at bounding box center [447, 561] width 241 height 33
paste input "[PERSON_NAME]"
type input "[PERSON_NAME]"
click at [776, 564] on input "text" at bounding box center [835, 561] width 241 height 33
paste input "[EMAIL_ADDRESS][DOMAIN_NAME]"
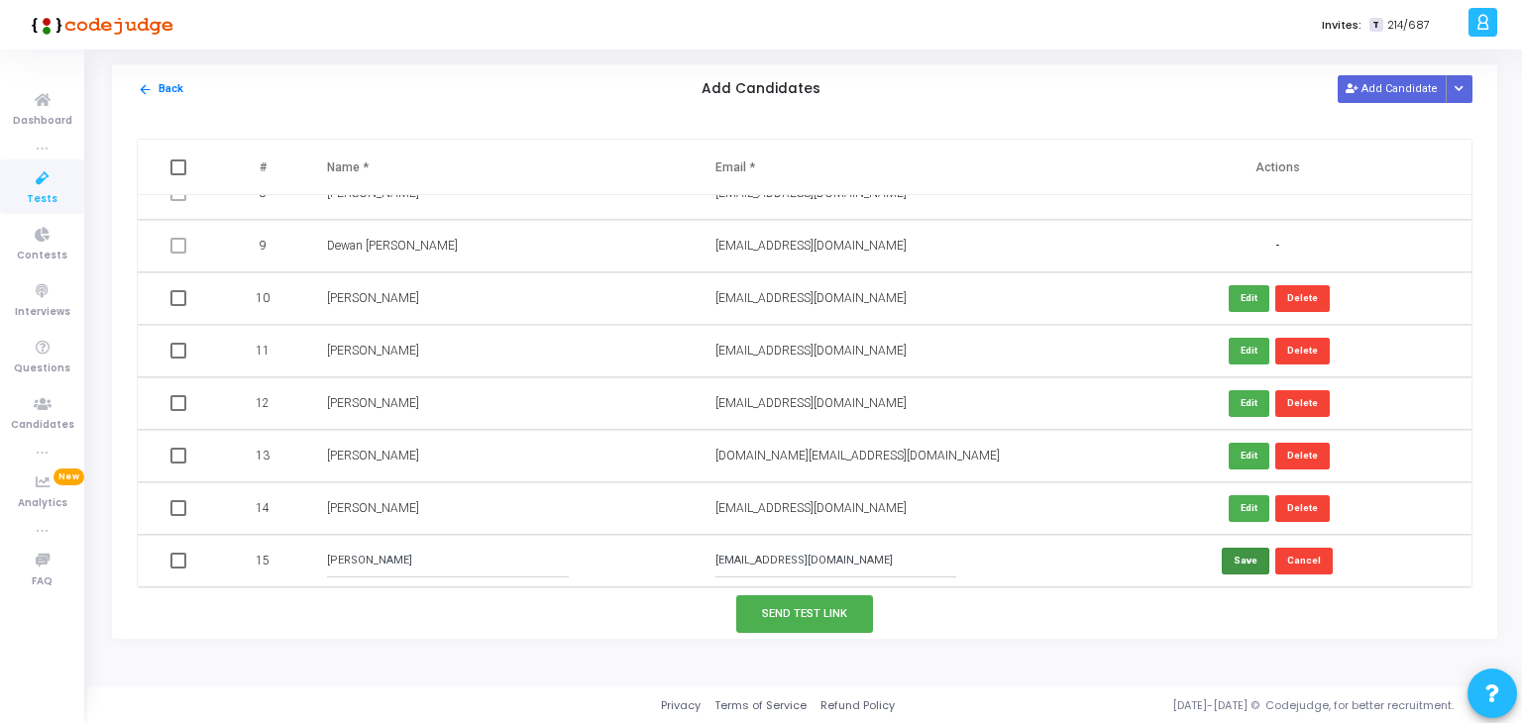
type input "[EMAIL_ADDRESS][DOMAIN_NAME]"
click at [1237, 561] on button "Save" at bounding box center [1245, 561] width 48 height 27
click at [1404, 84] on button "Add Candidate" at bounding box center [1391, 88] width 109 height 27
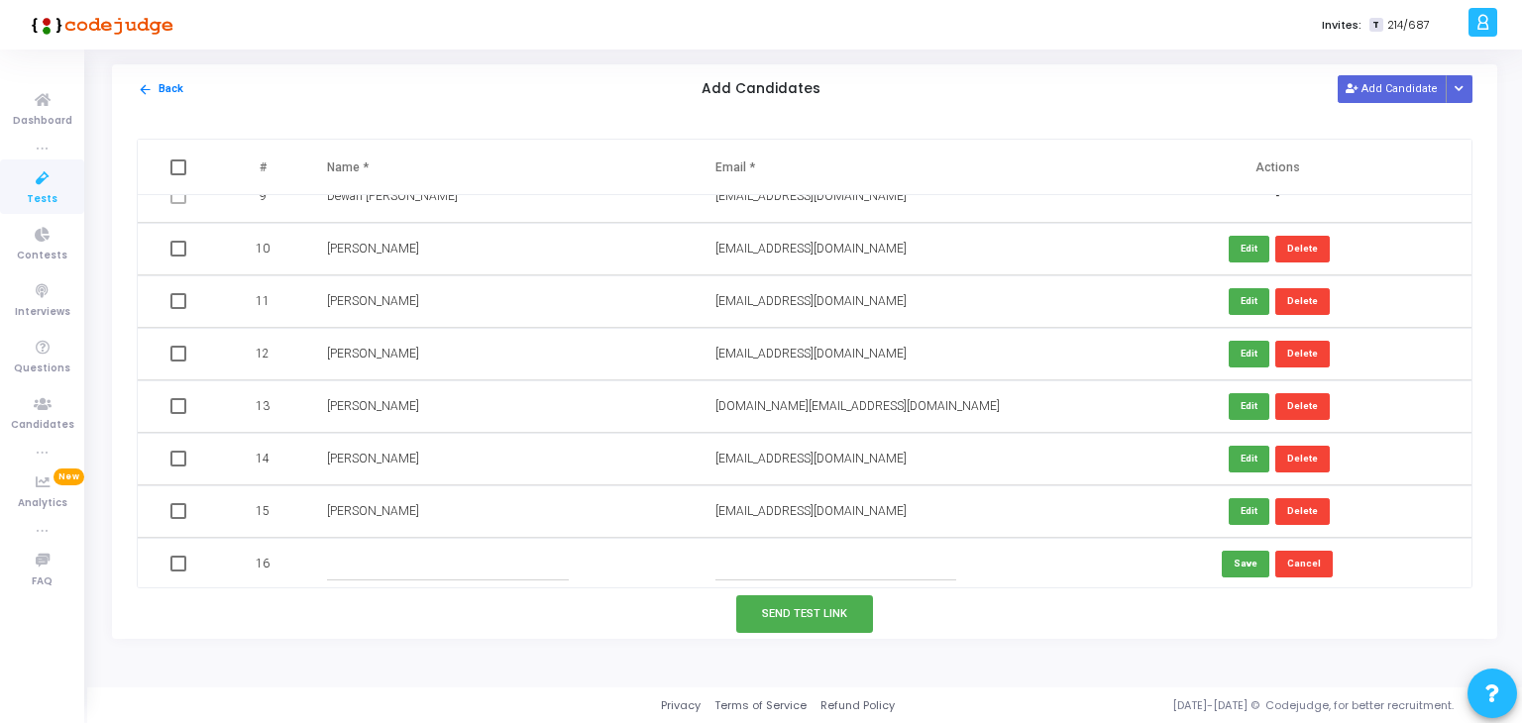
scroll to position [448, 0]
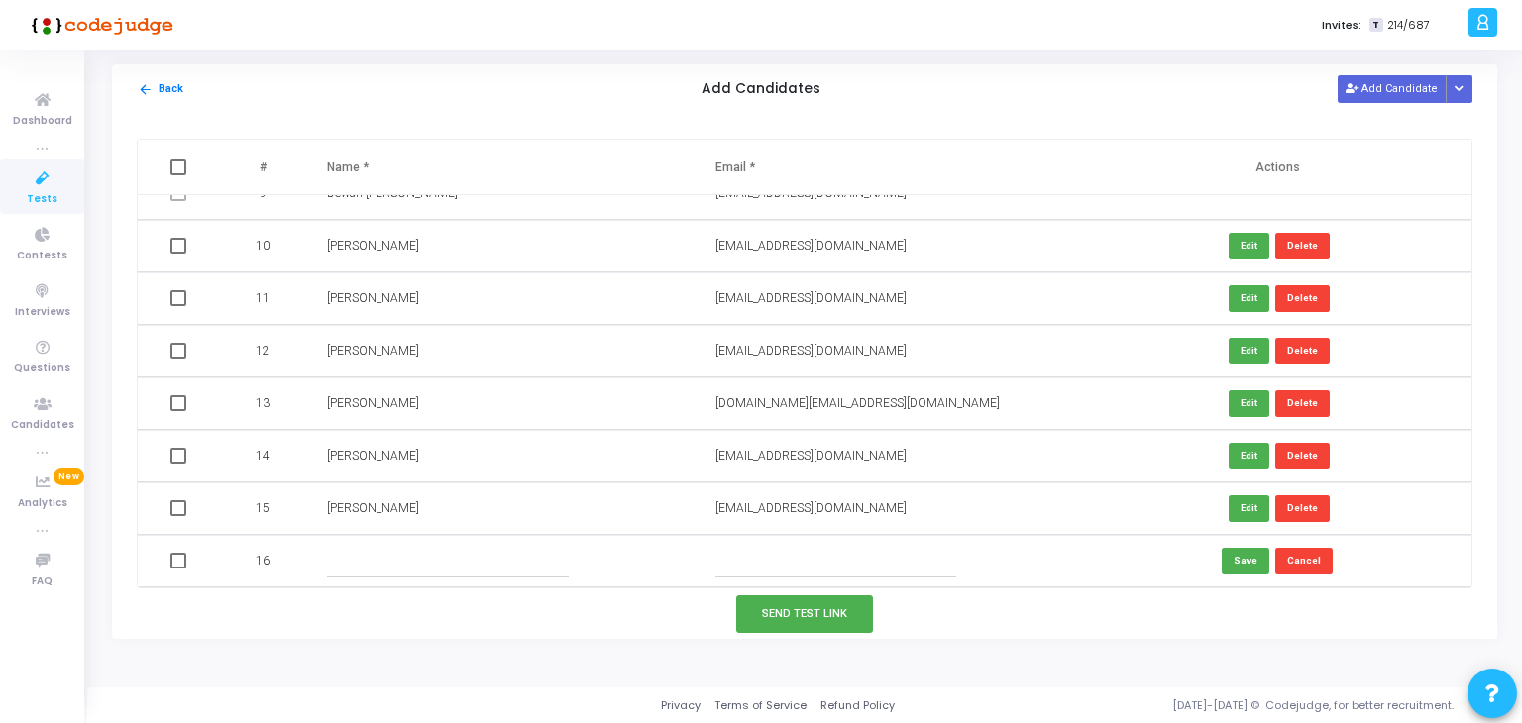
click at [460, 537] on td at bounding box center [501, 561] width 388 height 53
click at [429, 555] on input "text" at bounding box center [447, 561] width 241 height 33
paste input "[PERSON_NAME]"
type input "[PERSON_NAME]"
click at [844, 552] on input "text" at bounding box center [835, 561] width 241 height 33
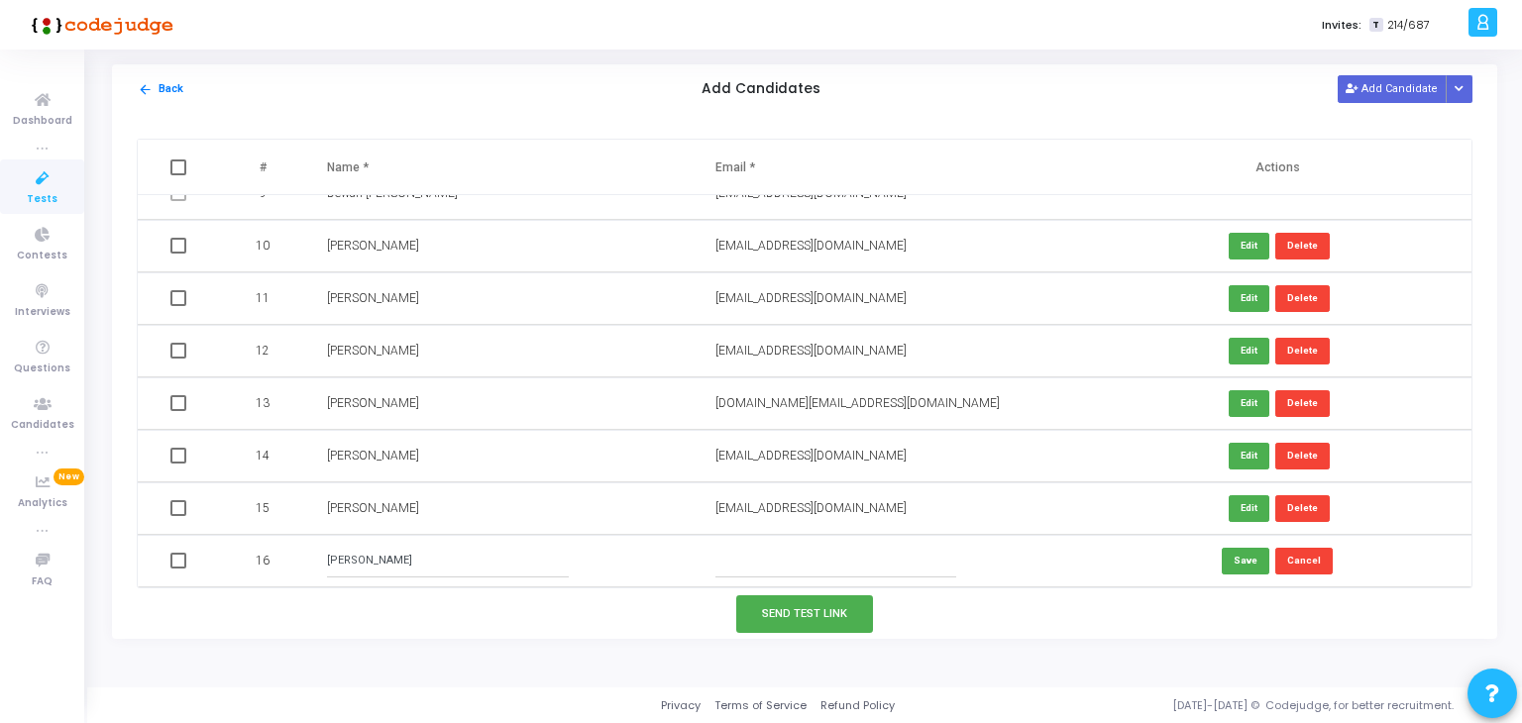
paste input "[PERSON_NAME][EMAIL_ADDRESS][DOMAIN_NAME]"
type input "[PERSON_NAME][EMAIL_ADDRESS][DOMAIN_NAME]"
click at [1239, 551] on button "Save" at bounding box center [1245, 561] width 48 height 27
click at [1391, 95] on button "Add Candidate" at bounding box center [1391, 88] width 109 height 27
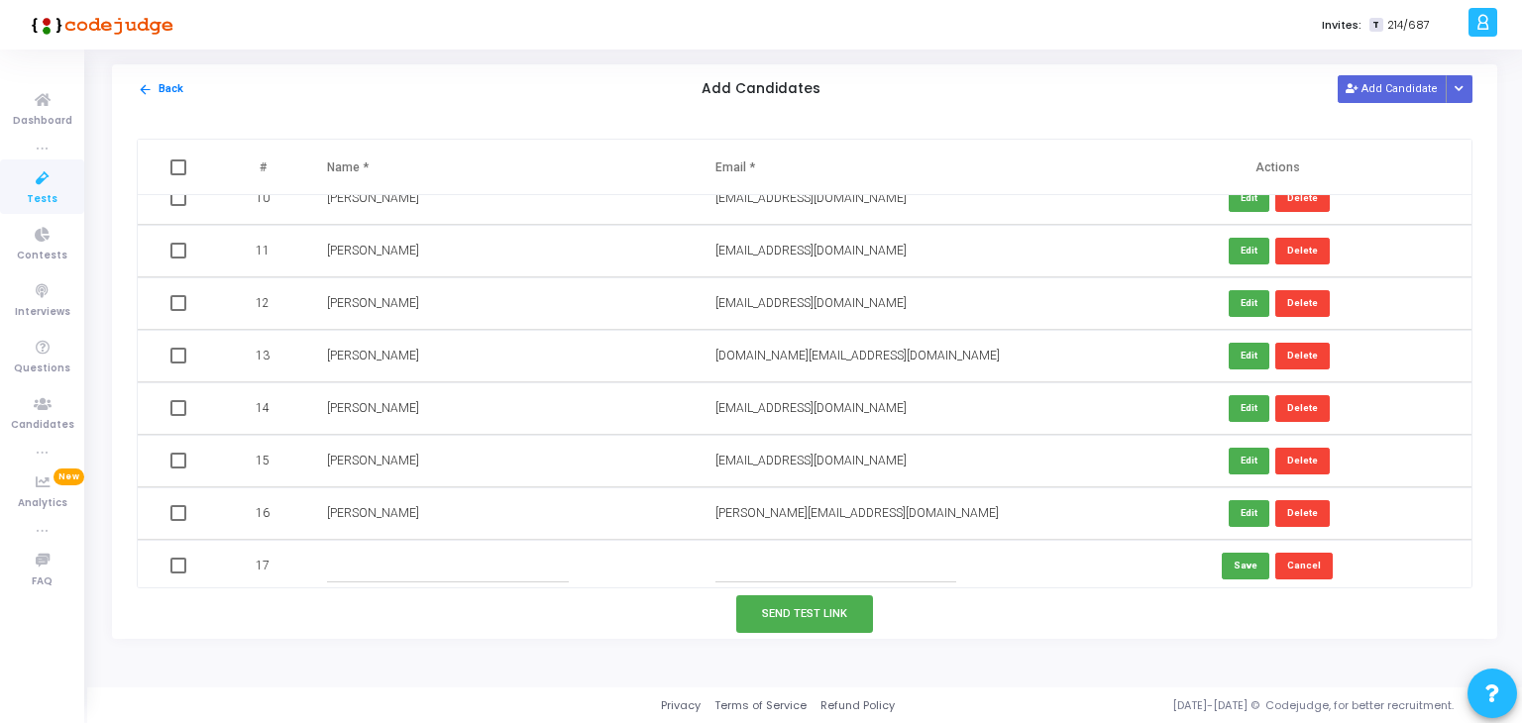
scroll to position [499, 0]
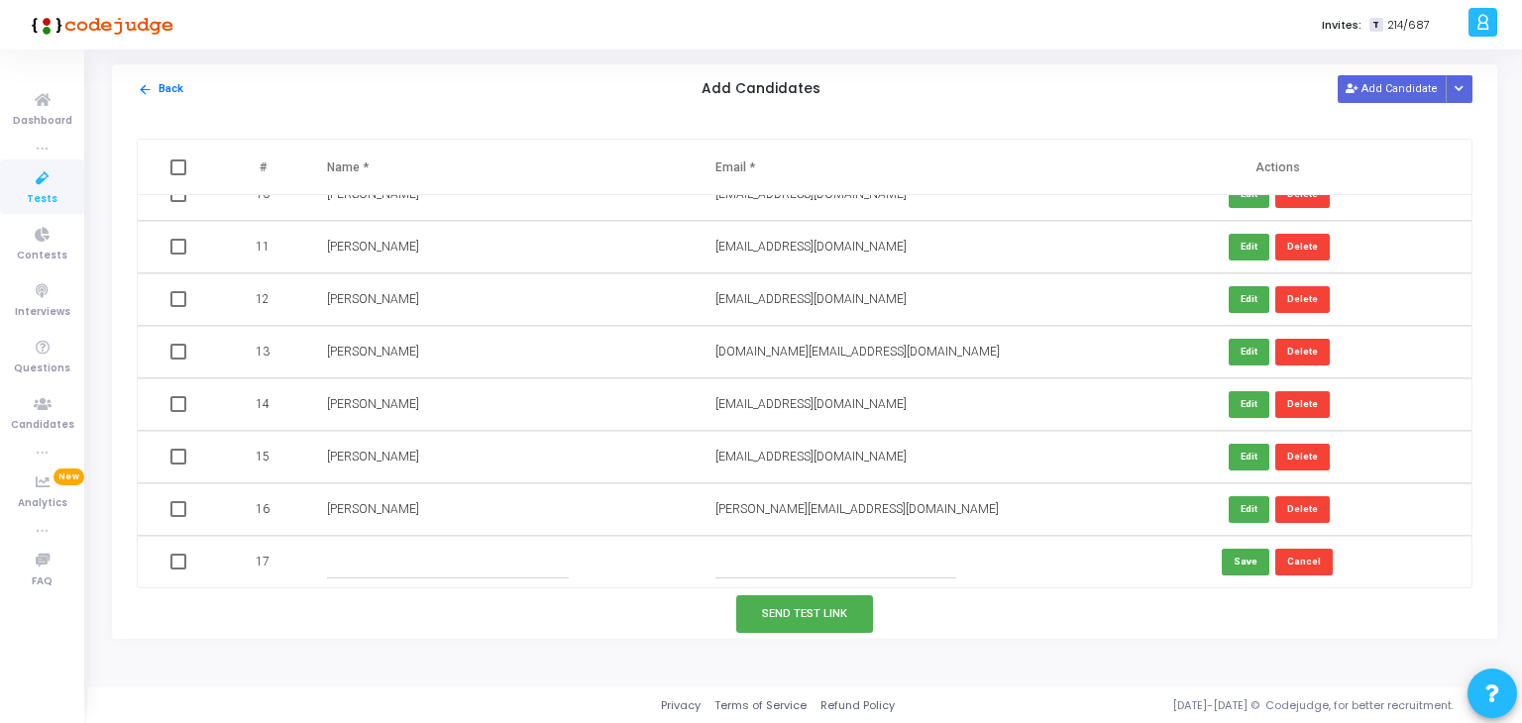
click at [452, 554] on input "text" at bounding box center [447, 562] width 241 height 33
paste input "[PERSON_NAME]"
type input "[PERSON_NAME]"
click at [786, 560] on input "text" at bounding box center [835, 562] width 241 height 33
paste input "[EMAIL_ADDRESS][DOMAIN_NAME]"
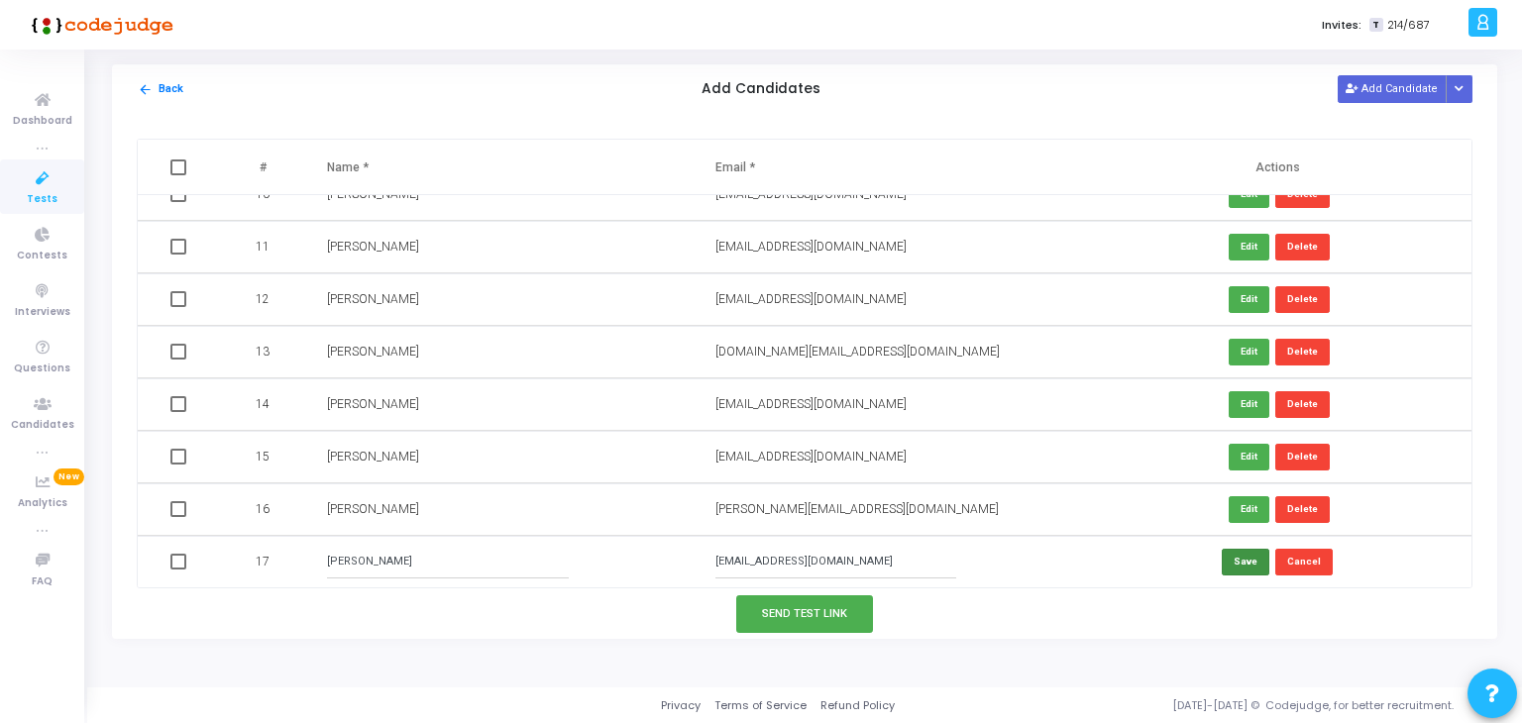
type input "[EMAIL_ADDRESS][DOMAIN_NAME]"
click at [1248, 560] on button "Save" at bounding box center [1245, 562] width 48 height 27
click at [1419, 86] on button "Add Candidate" at bounding box center [1391, 88] width 109 height 27
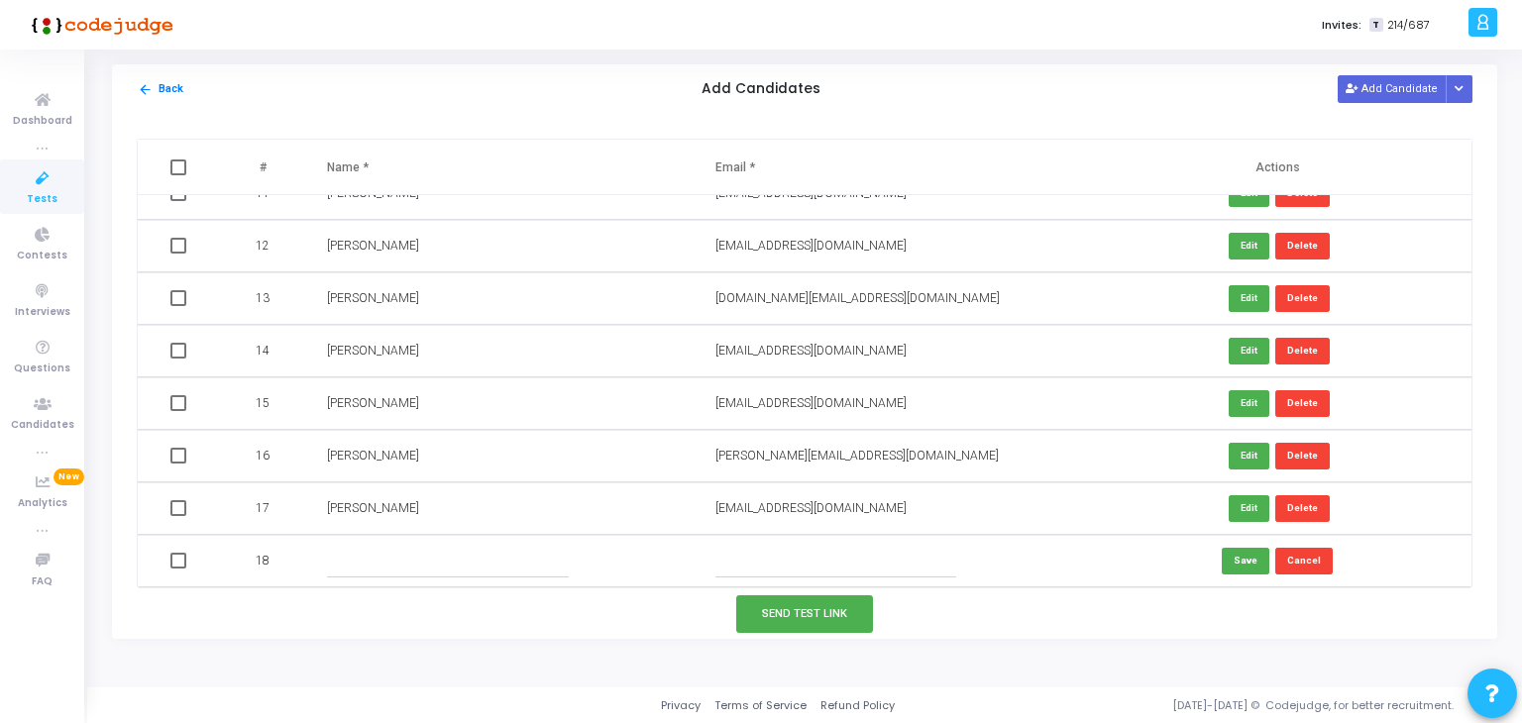
click at [447, 558] on input "text" at bounding box center [447, 561] width 241 height 33
paste input "[PERSON_NAME]"
type input "[PERSON_NAME]"
click at [778, 550] on input "text" at bounding box center [835, 561] width 241 height 33
paste input "[EMAIL_ADDRESS][DOMAIN_NAME]"
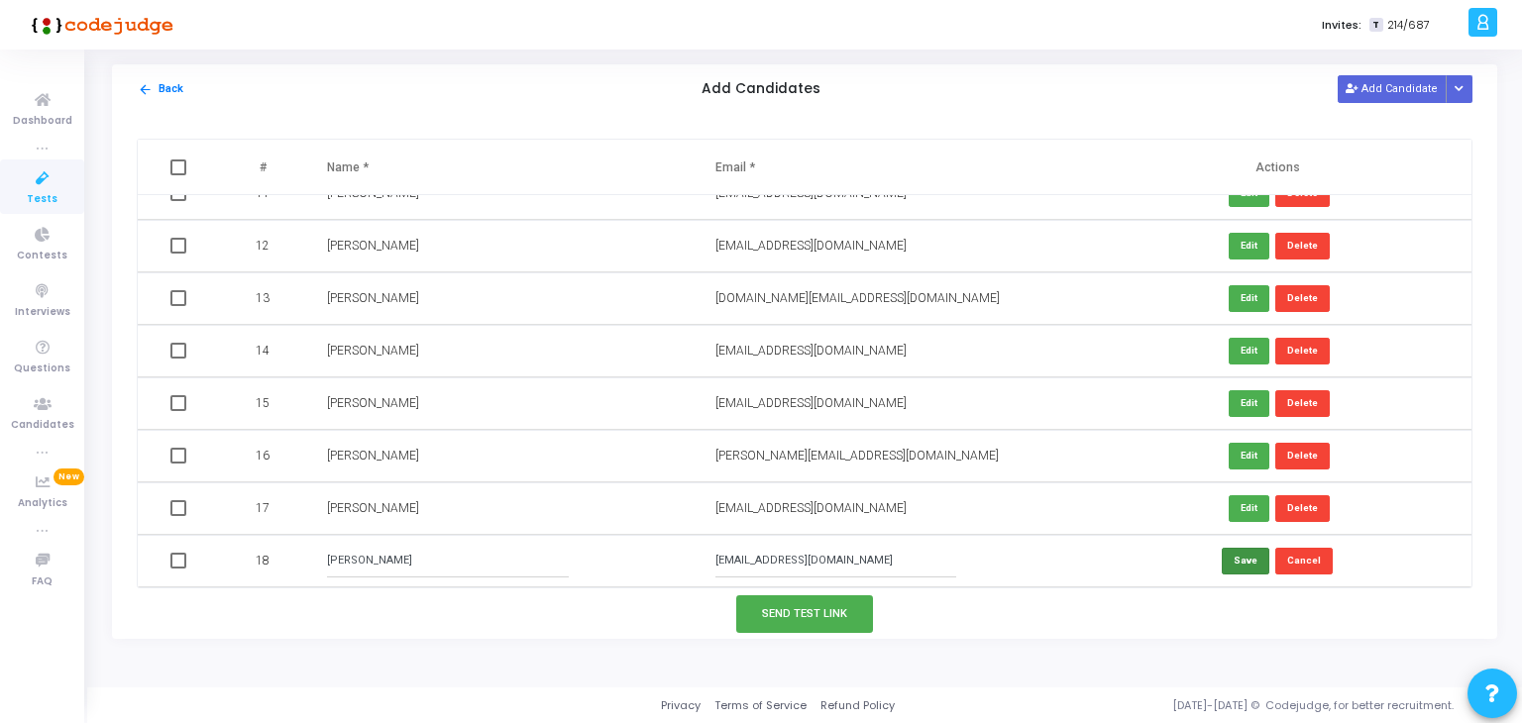
type input "[EMAIL_ADDRESS][DOMAIN_NAME]"
click at [1223, 569] on button "Save" at bounding box center [1245, 561] width 48 height 27
click at [1422, 79] on button "Add Candidate" at bounding box center [1391, 88] width 109 height 27
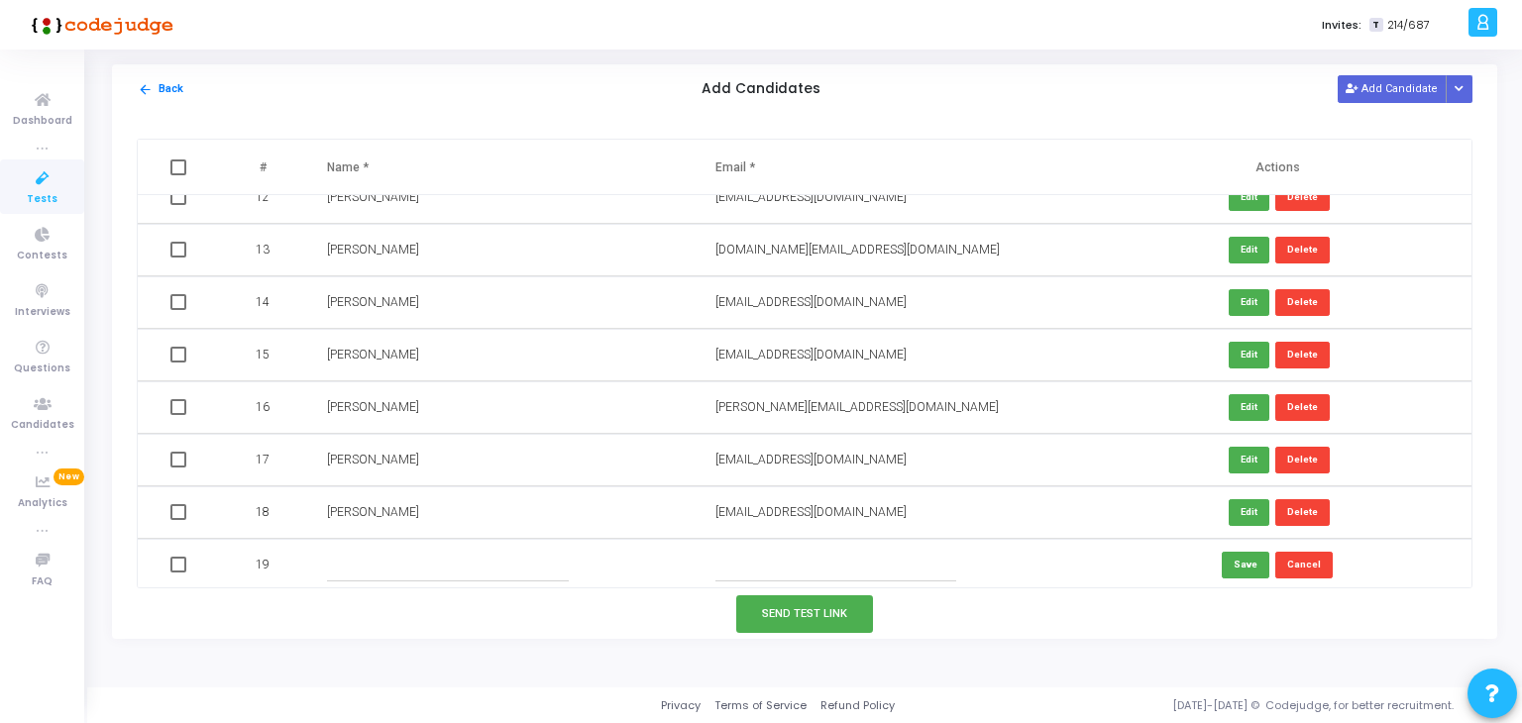
scroll to position [605, 0]
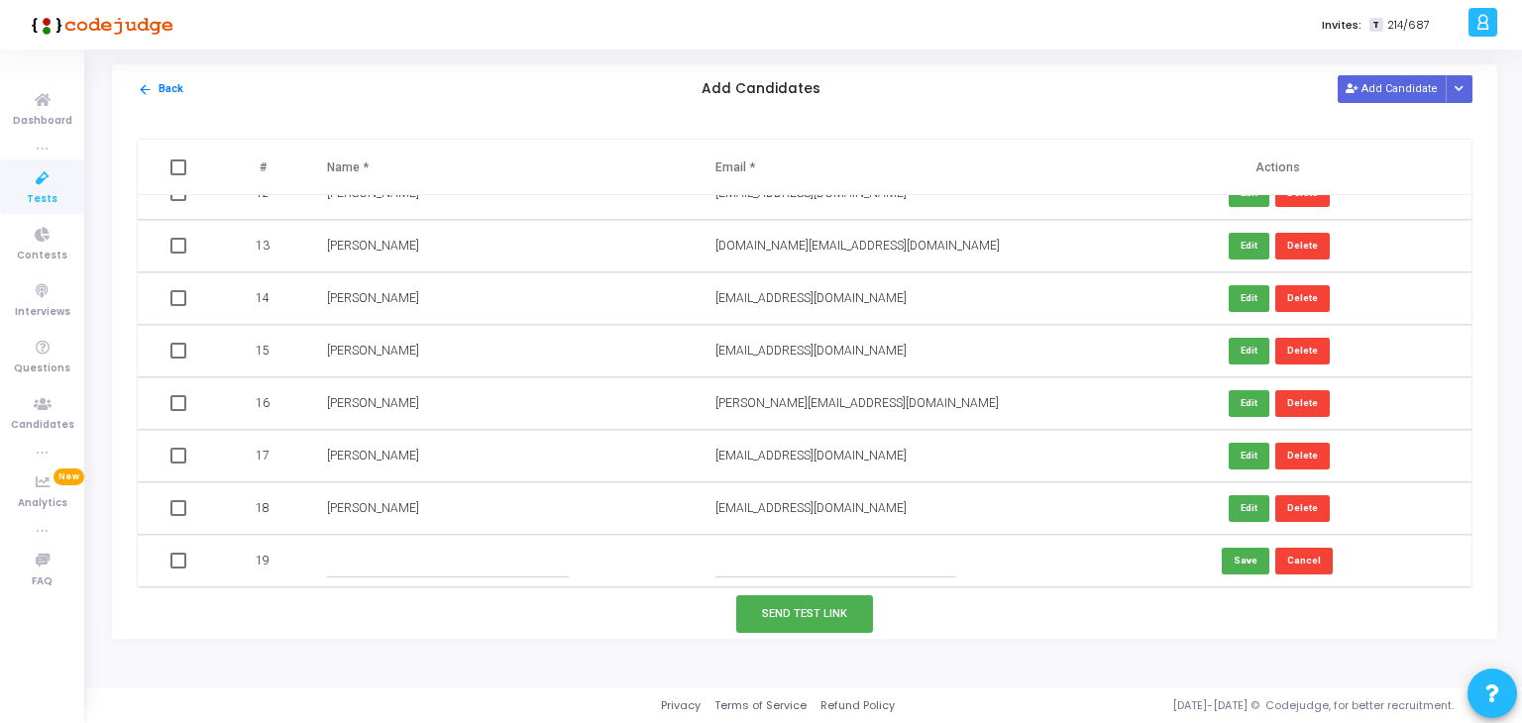
click at [424, 552] on input "text" at bounding box center [447, 561] width 241 height 33
paste input "[PERSON_NAME]"
type input "[PERSON_NAME]"
click at [835, 557] on input "text" at bounding box center [835, 561] width 241 height 33
paste input "[EMAIL_ADDRESS][DOMAIN_NAME]"
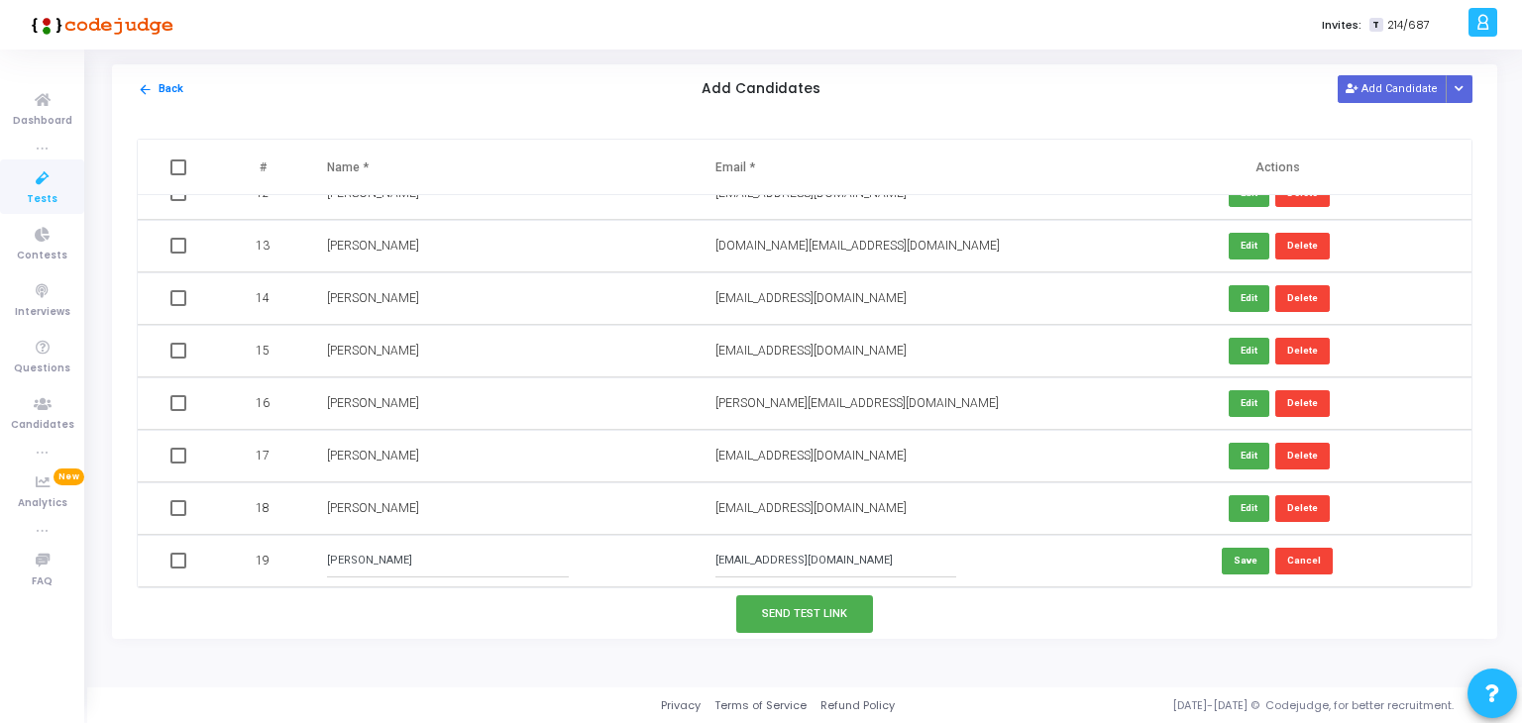
drag, startPoint x: 804, startPoint y: 564, endPoint x: 1169, endPoint y: 583, distance: 365.1
click at [1110, 574] on tr "19 [PERSON_NAME] [EMAIL_ADDRESS][DOMAIN_NAME] Save Cancel" at bounding box center [804, 561] width 1333 height 53
type input "[EMAIL_ADDRESS][DOMAIN_NAME]"
click at [1232, 564] on button "Save" at bounding box center [1245, 561] width 48 height 27
click at [1395, 83] on button "Add Candidate" at bounding box center [1391, 88] width 109 height 27
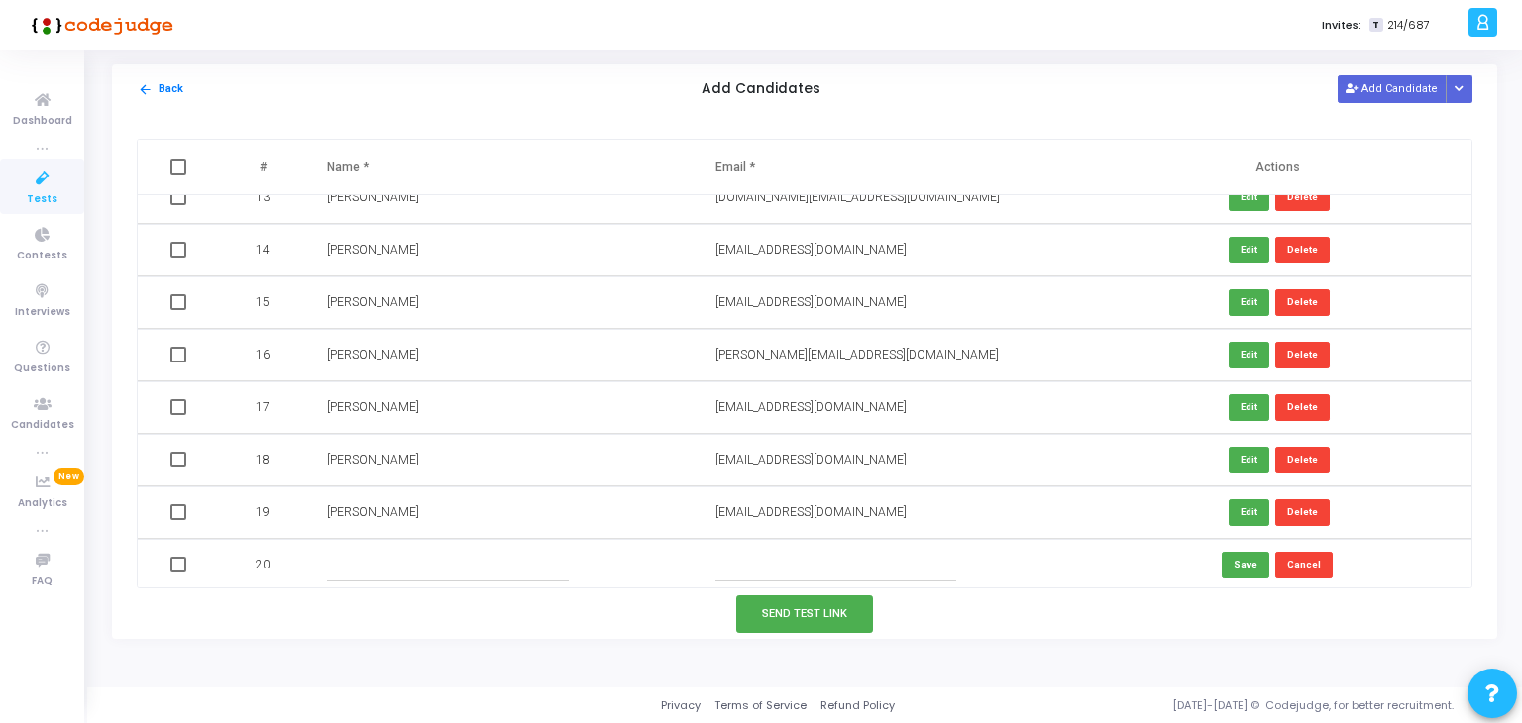
scroll to position [658, 0]
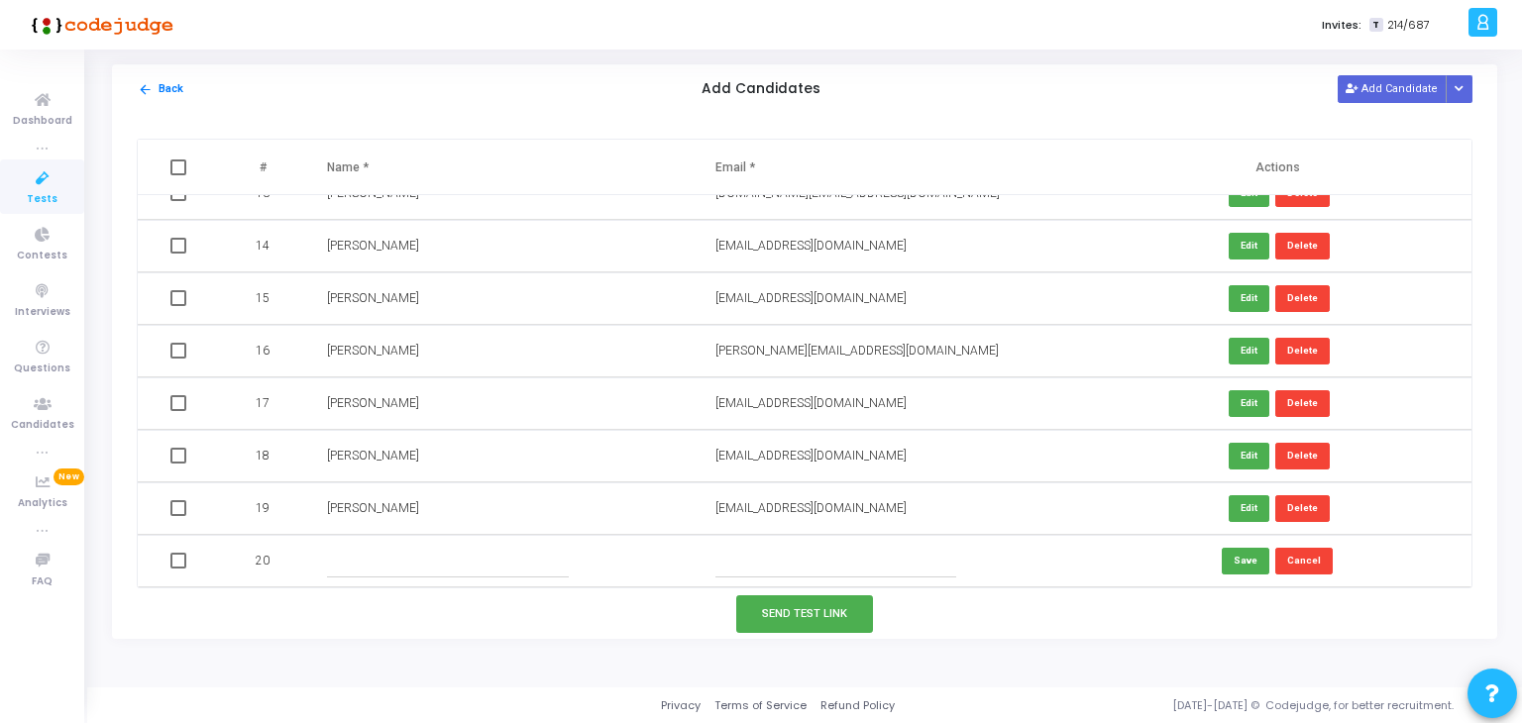
click at [440, 585] on td at bounding box center [501, 561] width 388 height 53
click at [432, 574] on input "text" at bounding box center [447, 561] width 241 height 33
paste input "[PERSON_NAME]"
type input "[PERSON_NAME]"
click at [818, 560] on input "text" at bounding box center [835, 561] width 241 height 33
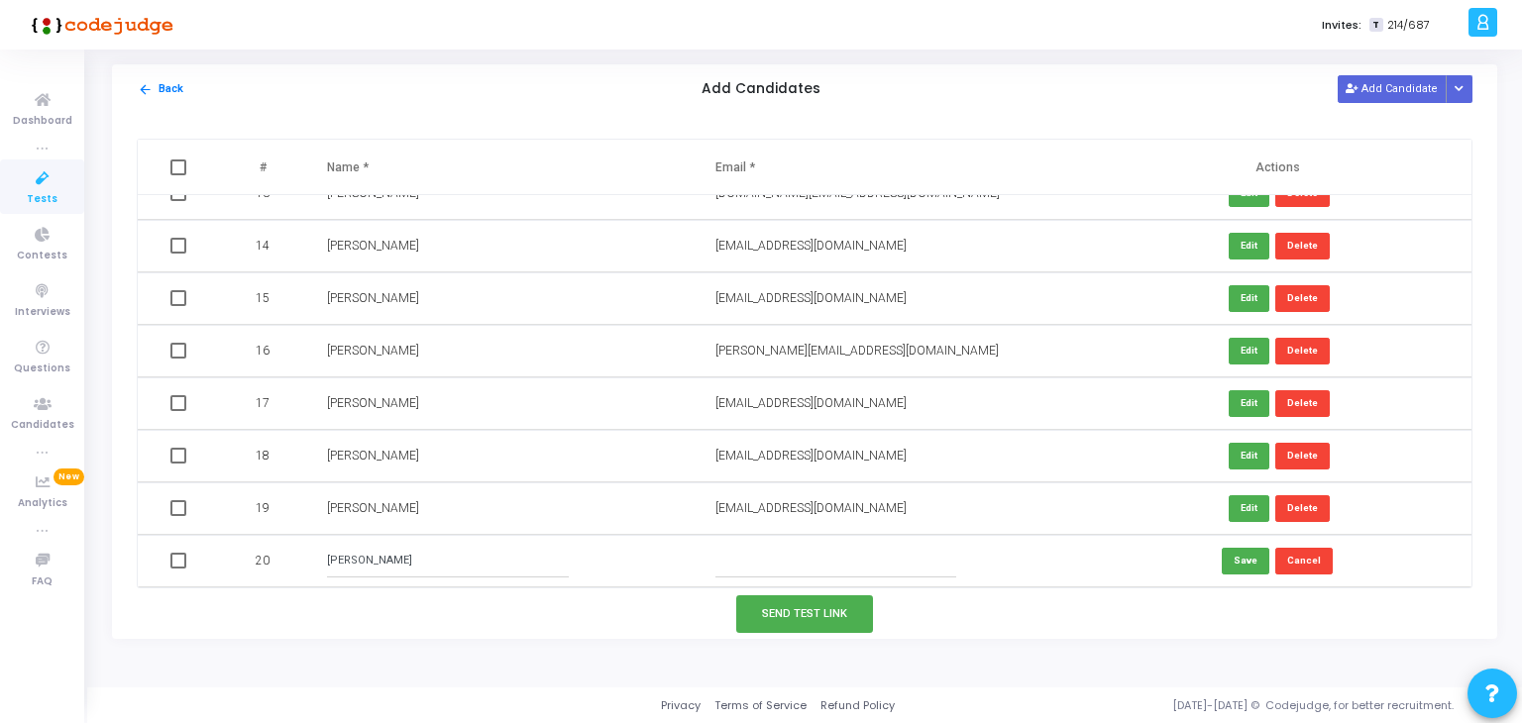
paste input "[EMAIL_ADDRESS][DOMAIN_NAME]"
type input "[EMAIL_ADDRESS][DOMAIN_NAME]"
click at [1251, 550] on button "Save" at bounding box center [1245, 561] width 48 height 27
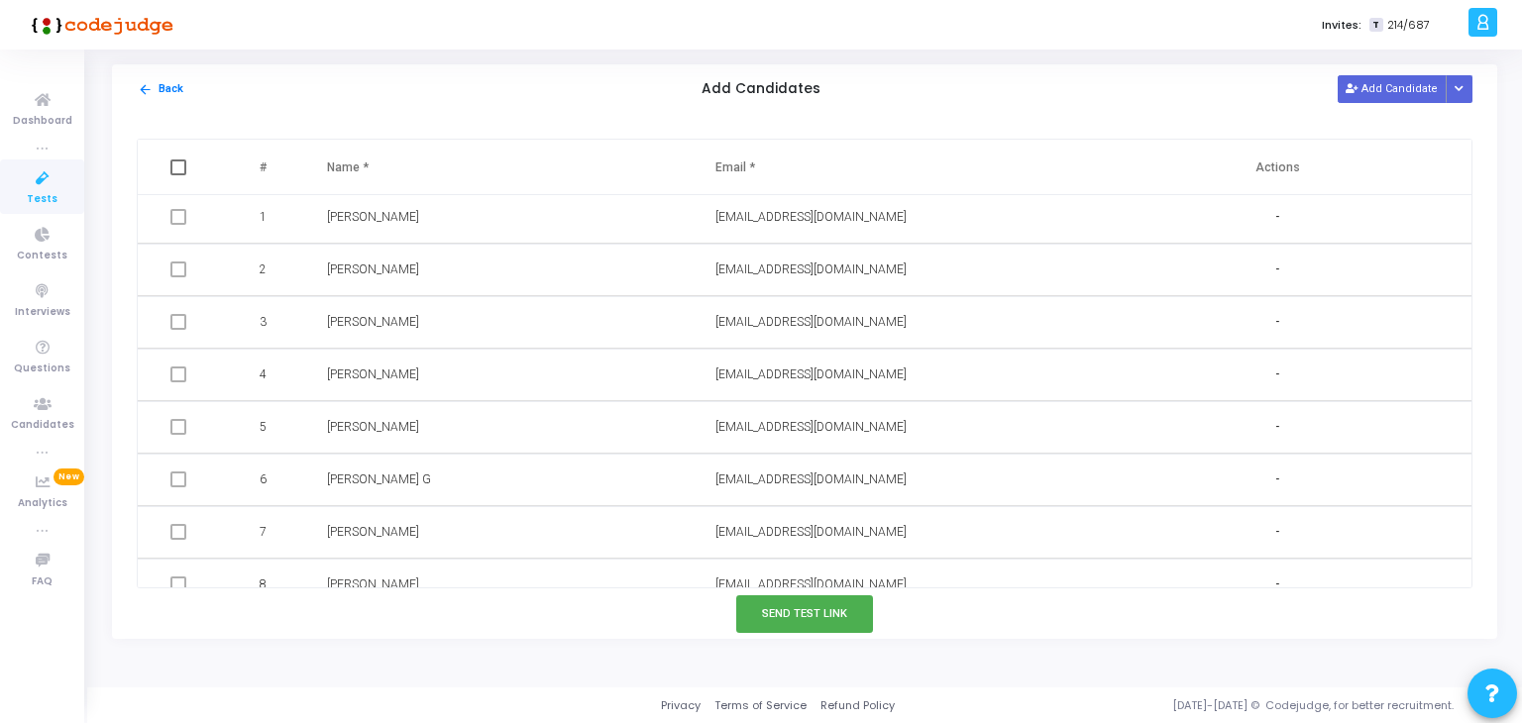
scroll to position [0, 0]
click at [830, 613] on button "Send Test Link" at bounding box center [804, 613] width 137 height 37
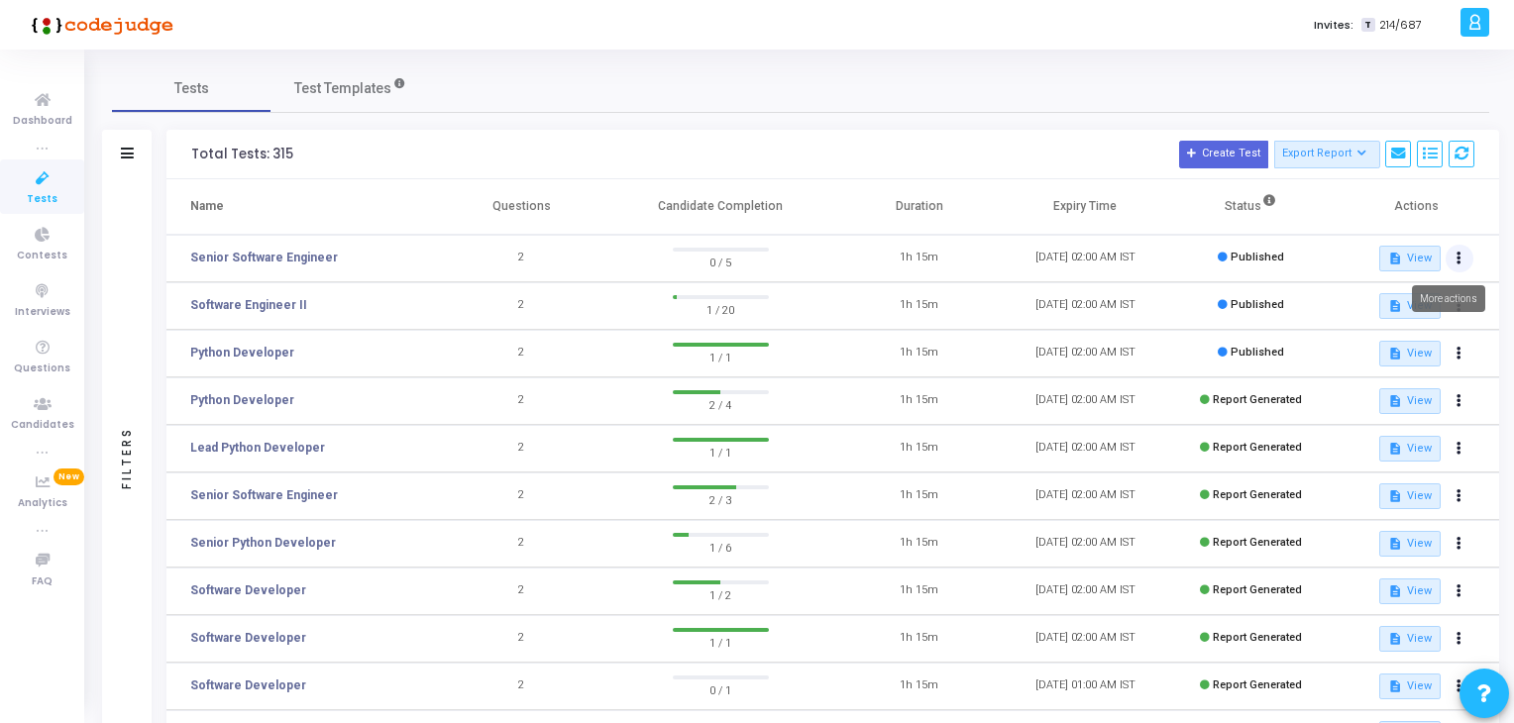
click at [1460, 253] on button at bounding box center [1459, 259] width 28 height 28
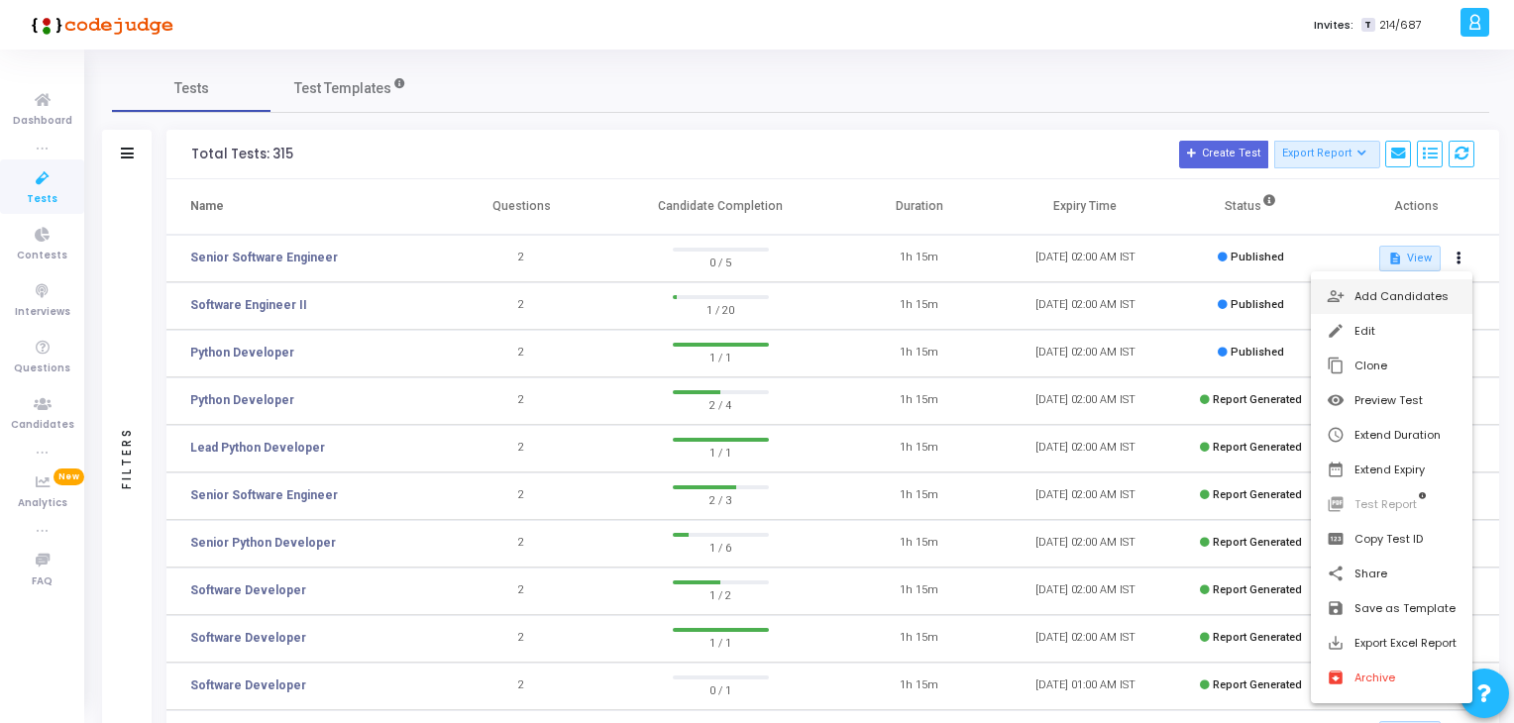
click at [1379, 298] on button "person_add_alt Add Candidates" at bounding box center [1391, 296] width 161 height 35
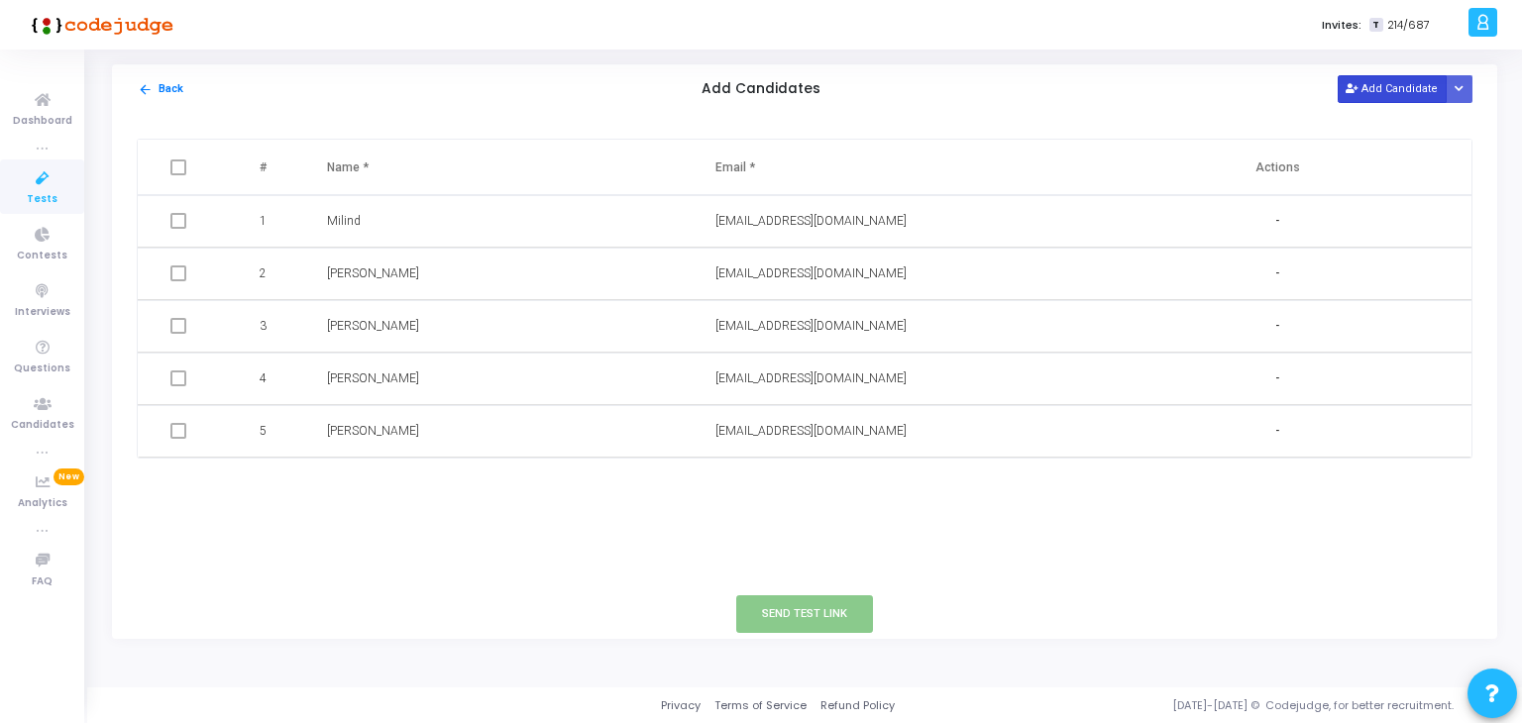
click at [1368, 89] on button "Add Candidate" at bounding box center [1391, 88] width 109 height 27
click at [503, 480] on input "text" at bounding box center [447, 484] width 241 height 33
paste input "ARUN [PERSON_NAME]"
type input "ARUN [PERSON_NAME]"
click at [833, 480] on input "text" at bounding box center [835, 484] width 241 height 33
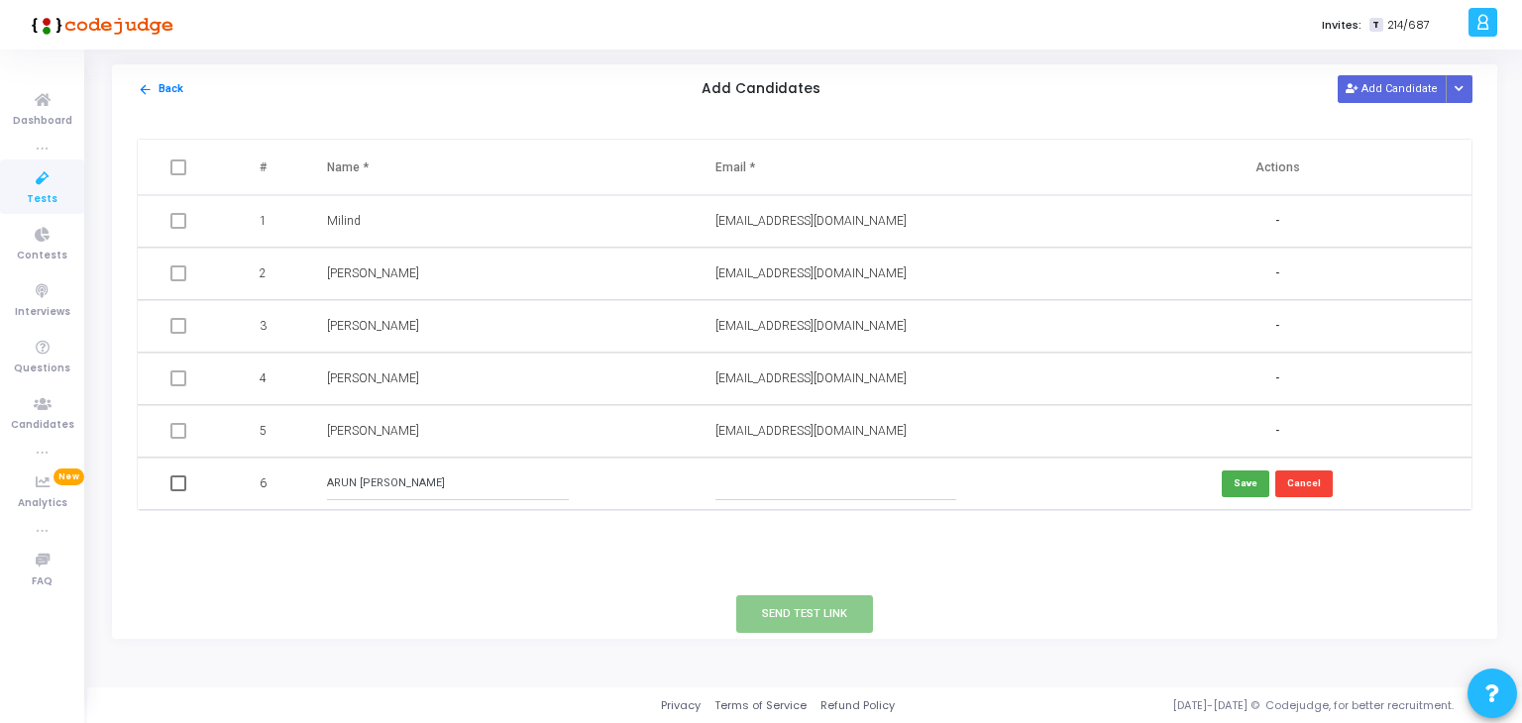
paste input "[EMAIL_ADDRESS][DOMAIN_NAME]"
type input "[EMAIL_ADDRESS][DOMAIN_NAME]"
click at [1229, 481] on button "Save" at bounding box center [1245, 484] width 48 height 27
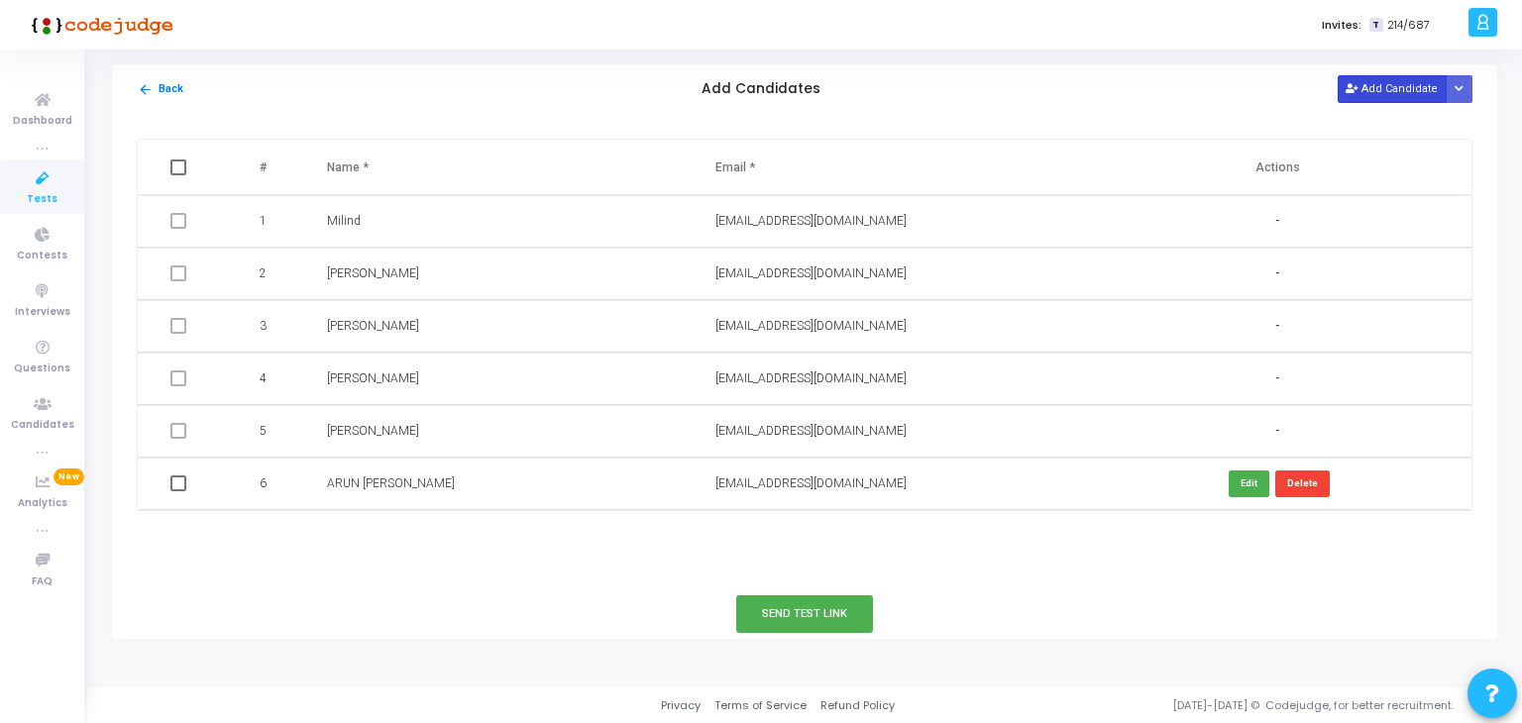
click at [1414, 88] on button "Add Candidate" at bounding box center [1391, 88] width 109 height 27
click at [490, 531] on input "text" at bounding box center [447, 536] width 241 height 33
paste input "[PERSON_NAME]"
type input "[PERSON_NAME]"
click at [839, 520] on input "text" at bounding box center [835, 536] width 241 height 33
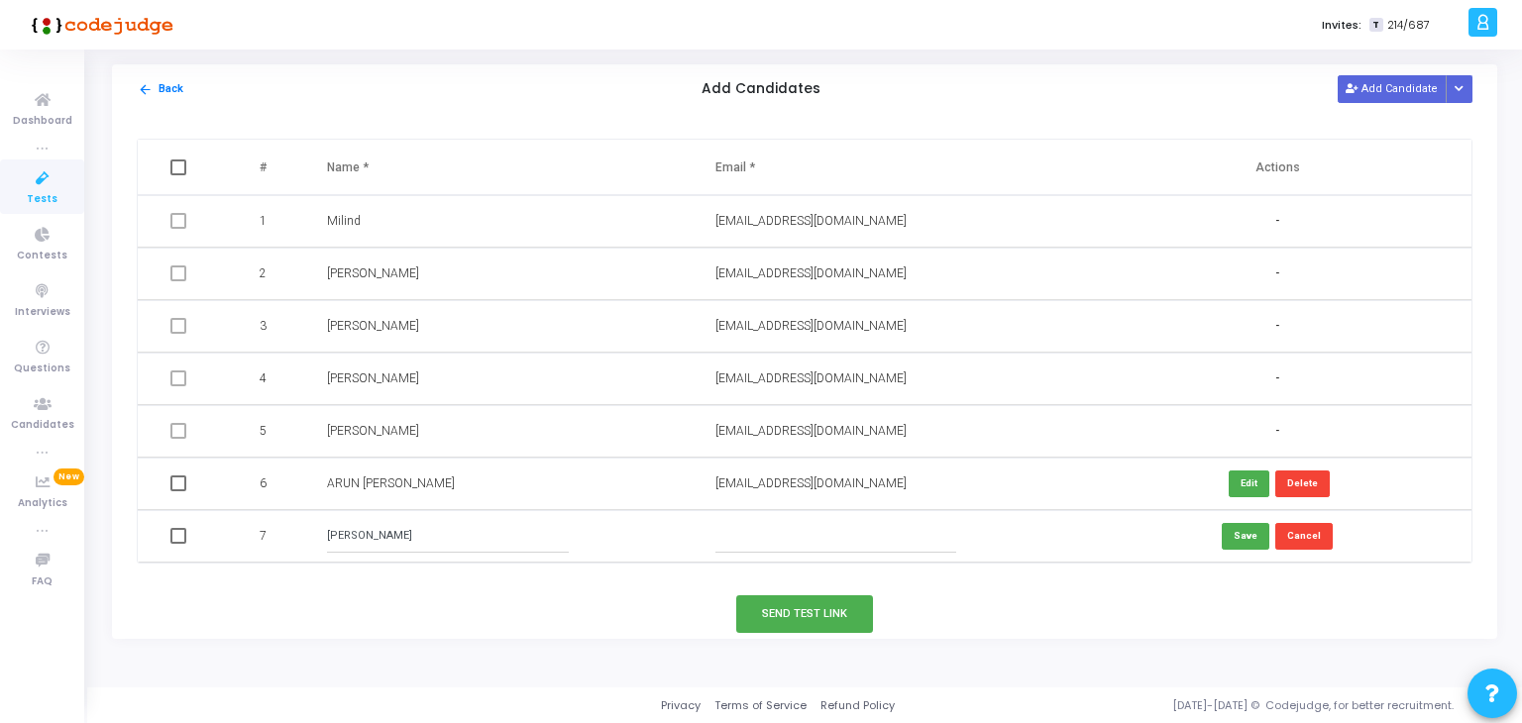
paste input "[PERSON_NAME]"
click at [1260, 537] on button "Save" at bounding box center [1245, 536] width 48 height 27
click at [794, 531] on input "[PERSON_NAME]" at bounding box center [835, 536] width 241 height 33
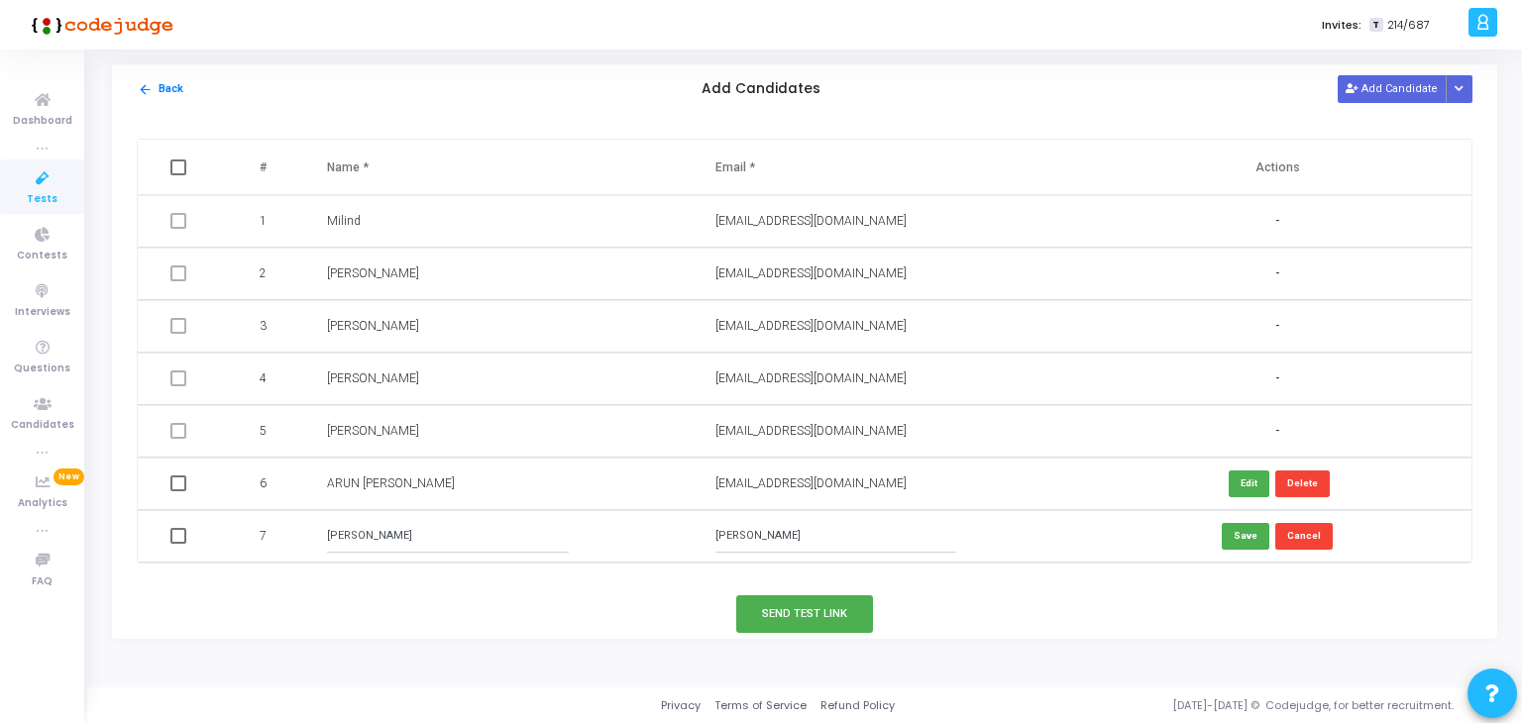
paste input "[EMAIL_ADDRESS][PERSON_NAME][DOMAIN_NAME]"
type input "[EMAIL_ADDRESS][PERSON_NAME][DOMAIN_NAME]"
click at [1248, 535] on button "Save" at bounding box center [1245, 536] width 48 height 27
click at [1406, 89] on button "Add Candidate" at bounding box center [1391, 88] width 109 height 27
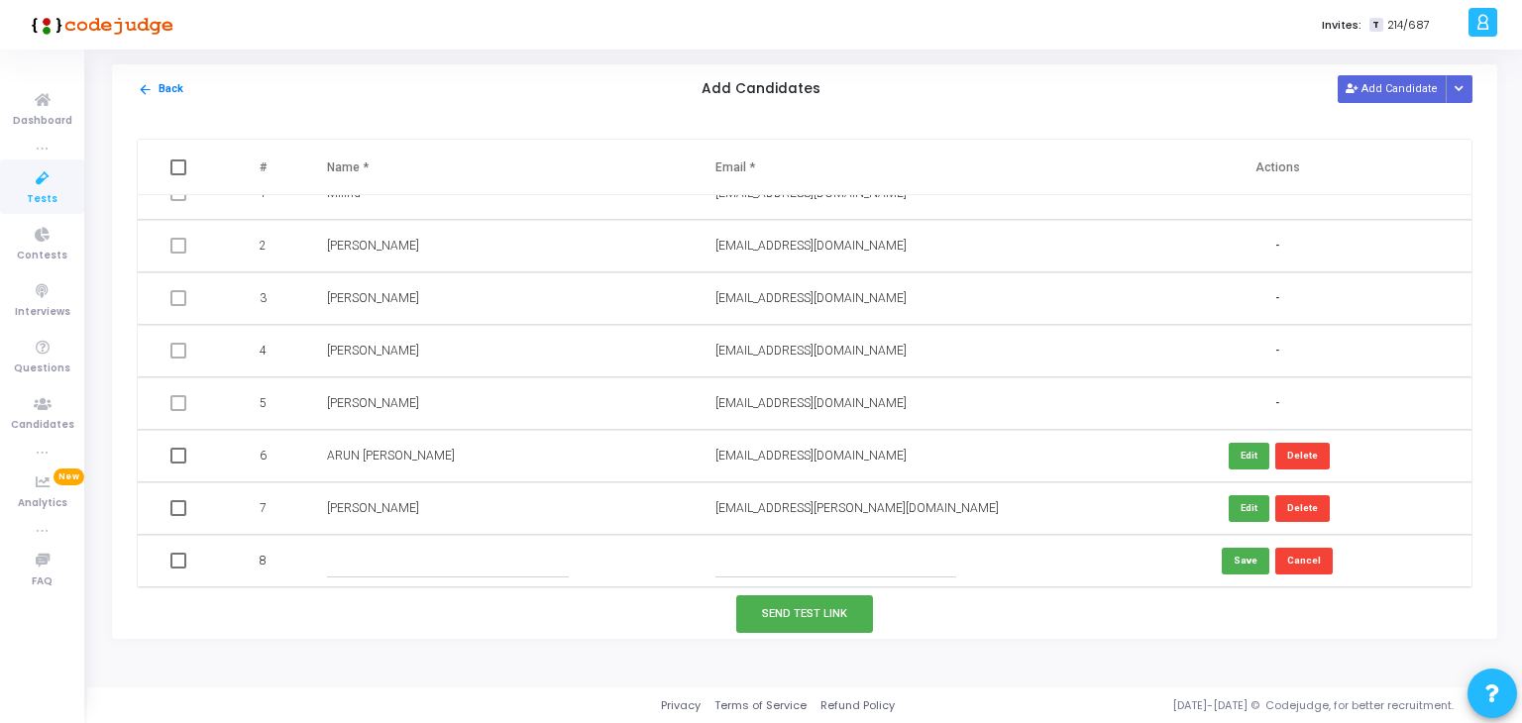
click at [489, 563] on input "text" at bounding box center [447, 561] width 241 height 33
paste input "[PERSON_NAME]"
type input "[PERSON_NAME]"
click at [783, 576] on input "text" at bounding box center [835, 561] width 241 height 33
paste input "[EMAIL_ADDRESS][DOMAIN_NAME]"
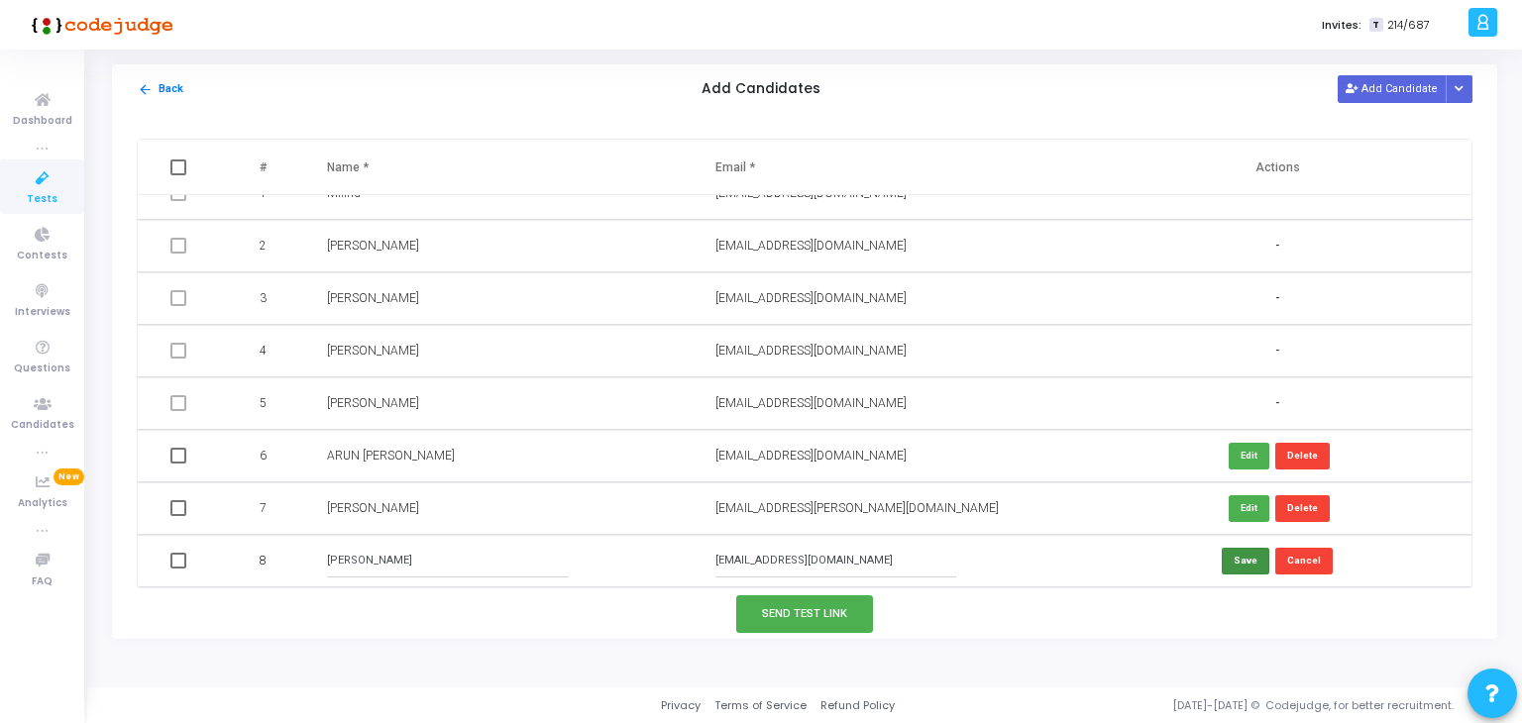
type input "[EMAIL_ADDRESS][DOMAIN_NAME]"
click at [1225, 569] on button "Save" at bounding box center [1245, 561] width 48 height 27
click at [1407, 93] on button "Add Candidate" at bounding box center [1391, 88] width 109 height 27
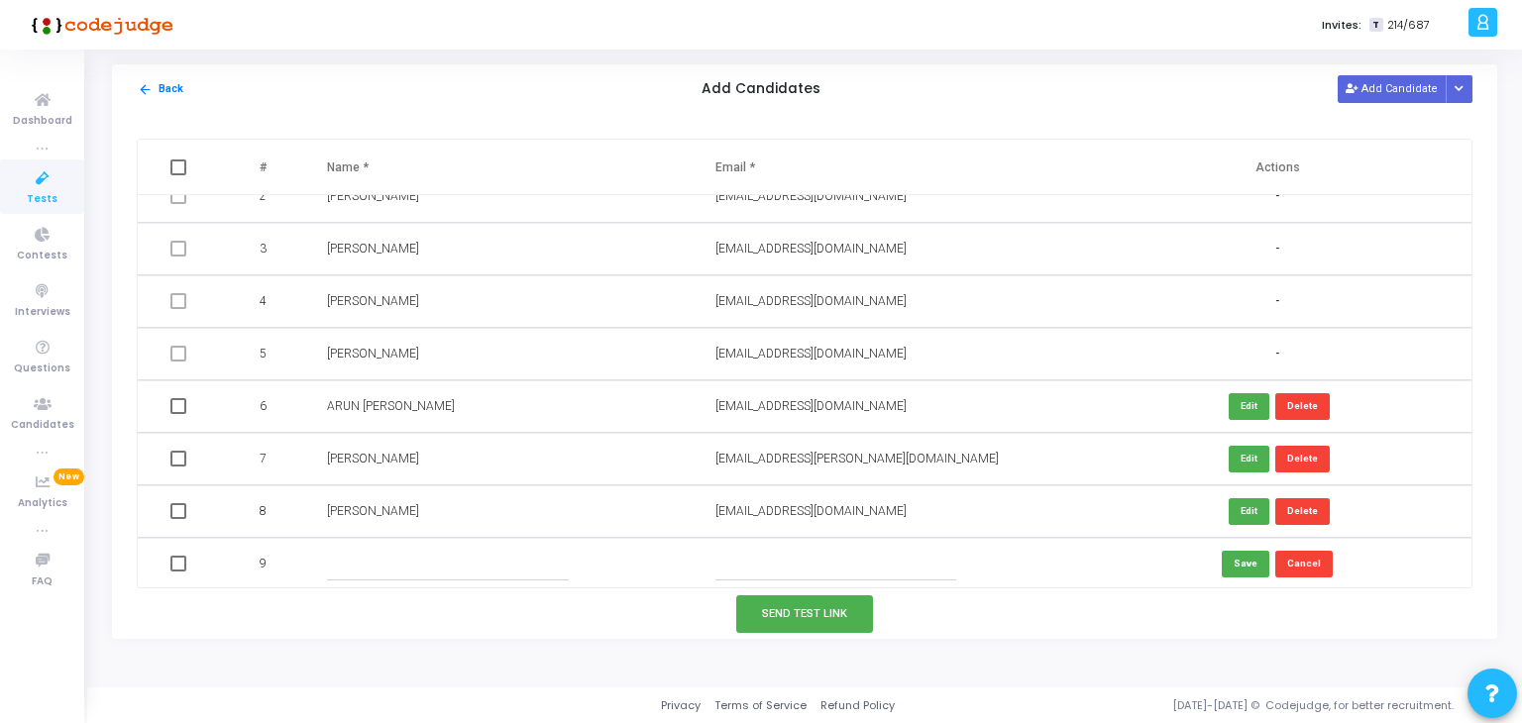
scroll to position [79, 0]
click at [383, 571] on input "text" at bounding box center [447, 562] width 241 height 33
paste input "[PERSON_NAME]"
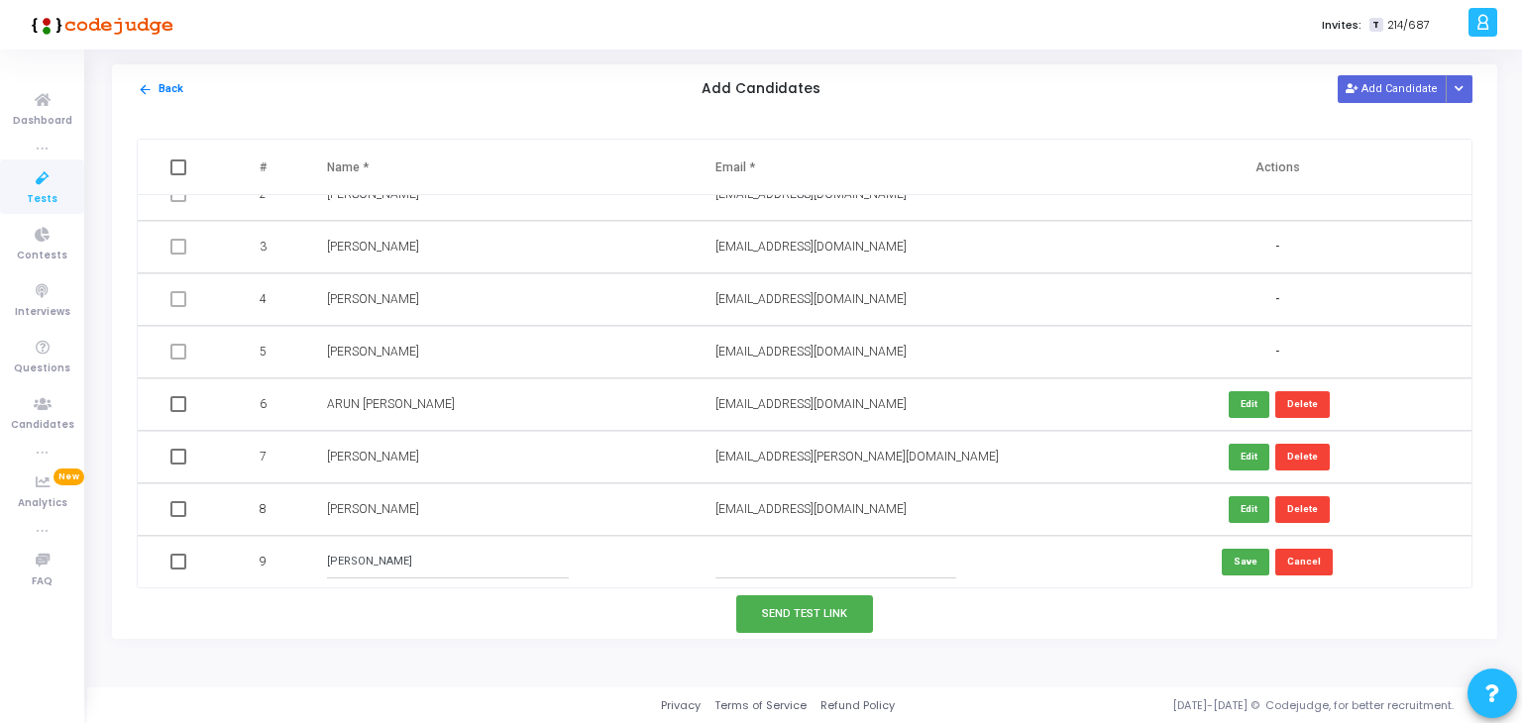
type input "[PERSON_NAME]"
click at [785, 556] on input "text" at bounding box center [835, 562] width 241 height 33
click at [366, 560] on input "[PERSON_NAME]" at bounding box center [447, 562] width 241 height 33
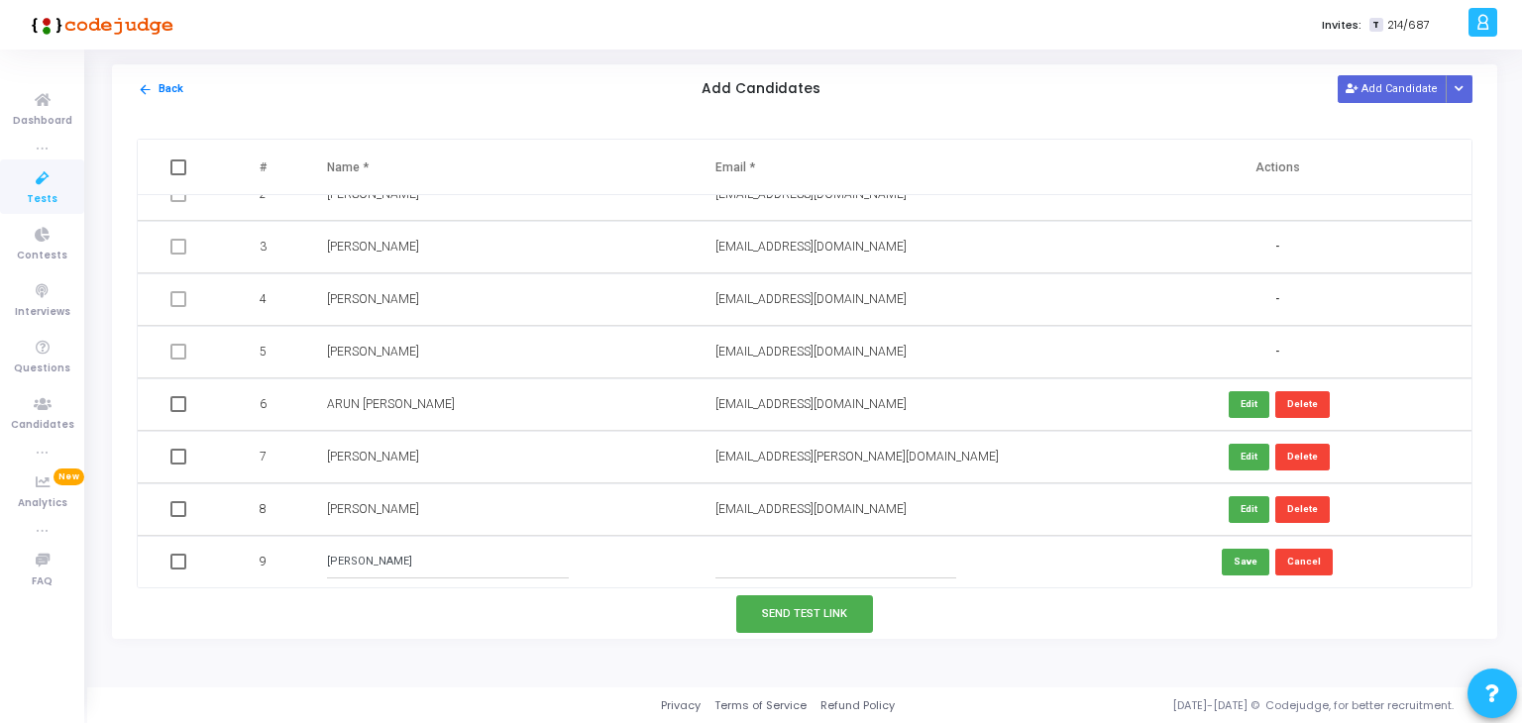
click at [366, 560] on input "[PERSON_NAME]" at bounding box center [447, 562] width 241 height 33
click at [757, 560] on input "text" at bounding box center [835, 562] width 241 height 33
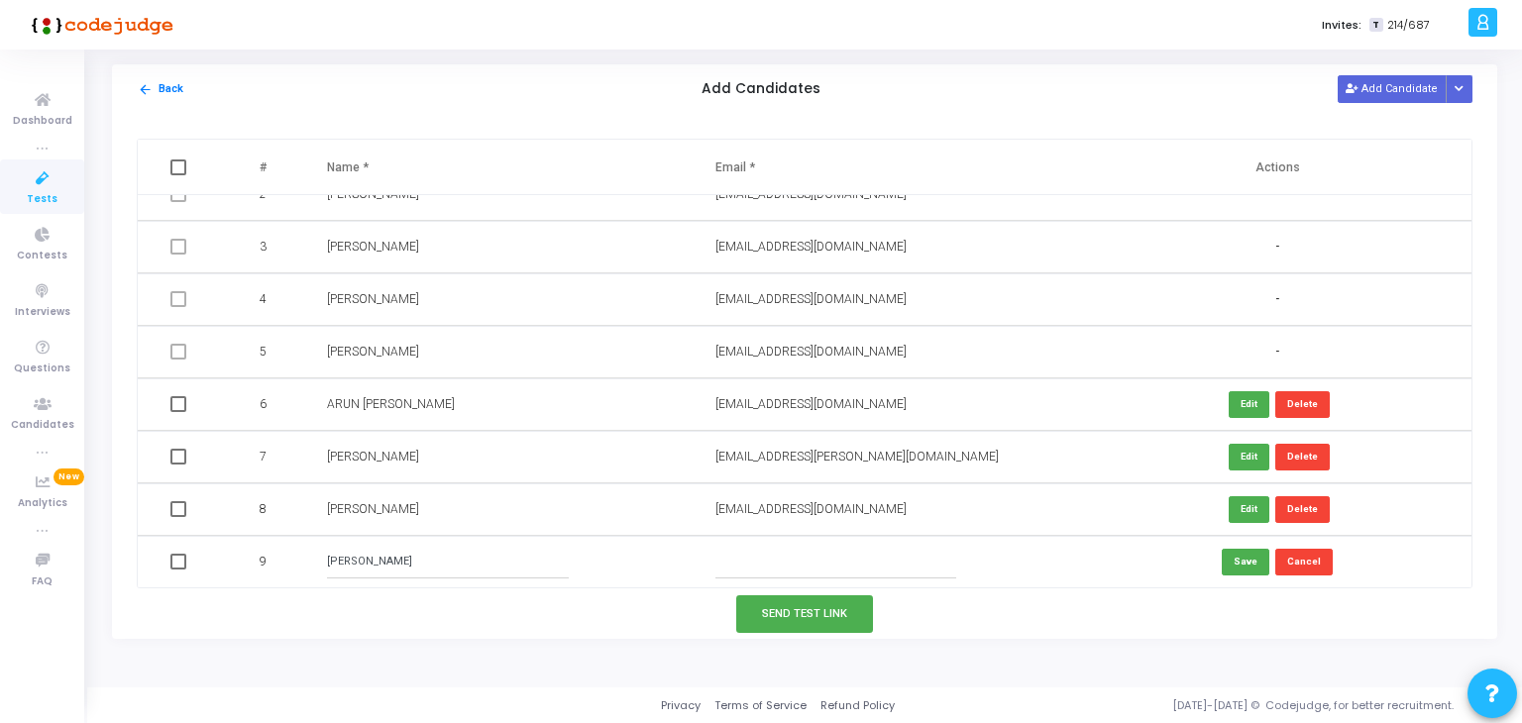
paste input "[EMAIL_ADDRESS][DOMAIN_NAME]"
type input "[EMAIL_ADDRESS][DOMAIN_NAME]"
click at [1222, 556] on button "Save" at bounding box center [1245, 562] width 48 height 27
click at [814, 619] on button "Send Test Link" at bounding box center [804, 613] width 137 height 37
